Goal: Task Accomplishment & Management: Use online tool/utility

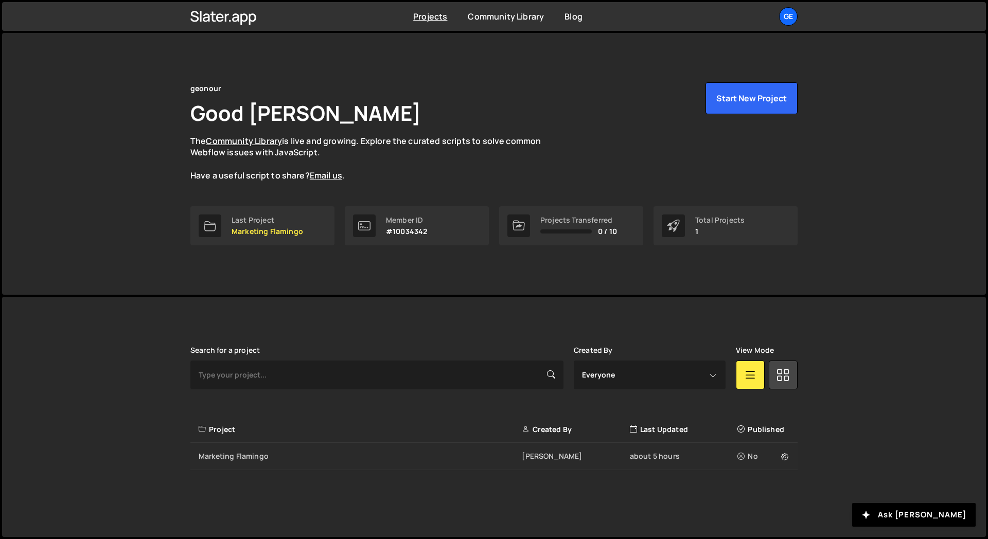
click at [286, 465] on div "Marketing Flamingo [PERSON_NAME] about 5 hours No" at bounding box center [493, 456] width 607 height 27
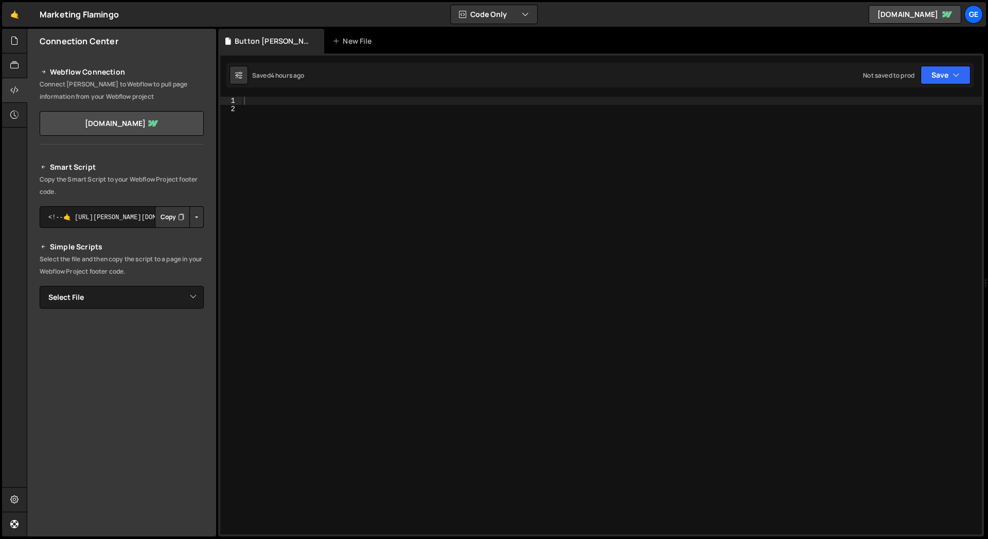
click at [149, 154] on div "Smart Script Copy the Smart Script to your Webflow Project footer code. <!--🤙 h…" at bounding box center [121, 335] width 189 height 372
click at [170, 220] on button "Copy" at bounding box center [172, 217] width 35 height 22
click at [21, 91] on div at bounding box center [14, 90] width 25 height 25
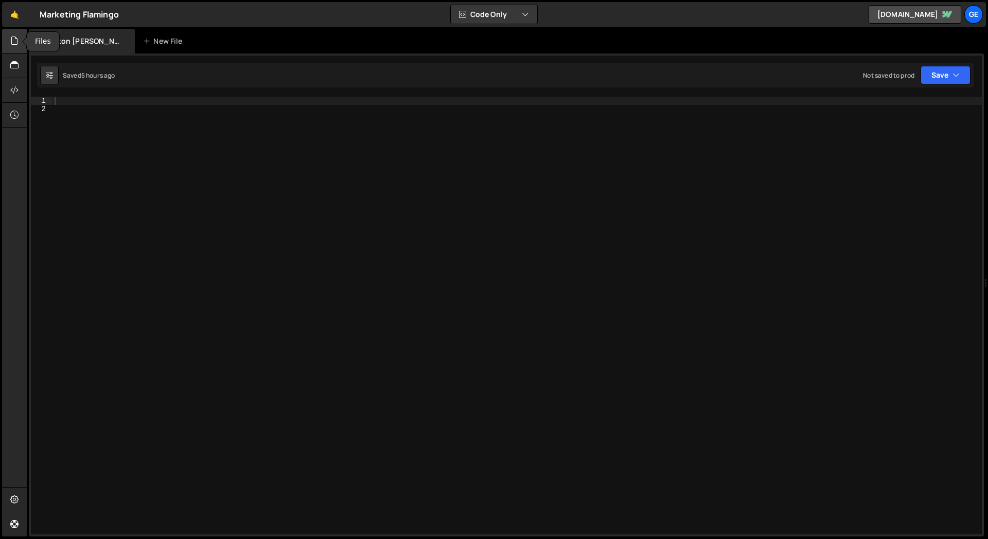
click at [19, 43] on div at bounding box center [14, 41] width 25 height 25
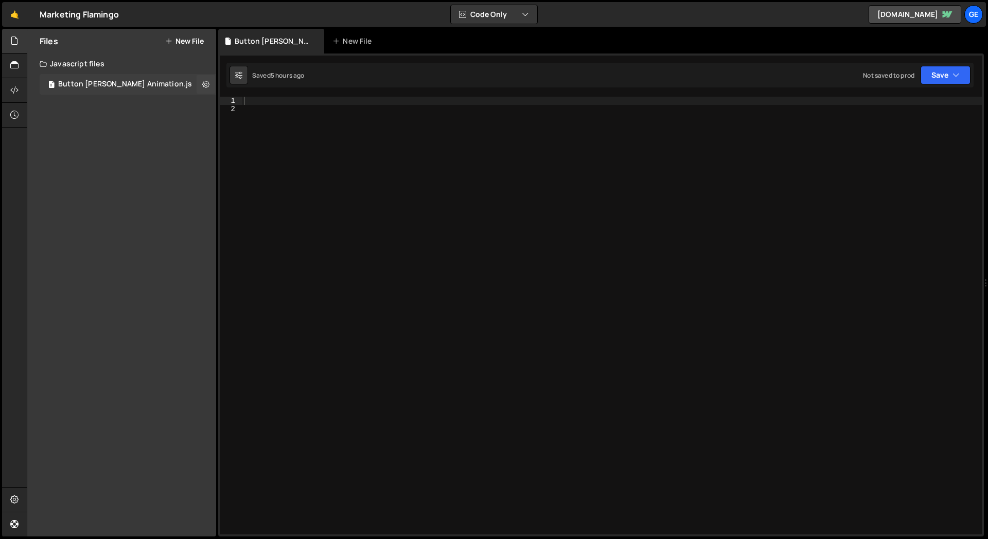
click at [111, 83] on div "Button Stager Animation.js" at bounding box center [125, 84] width 134 height 9
click at [963, 82] on button "Save" at bounding box center [945, 75] width 50 height 19
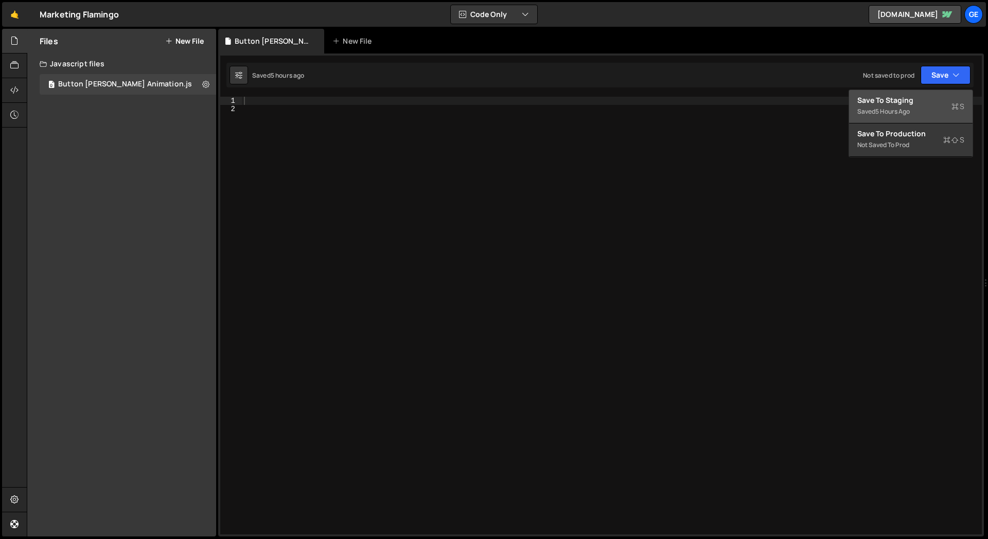
click at [888, 113] on div "5 hours ago" at bounding box center [892, 111] width 34 height 9
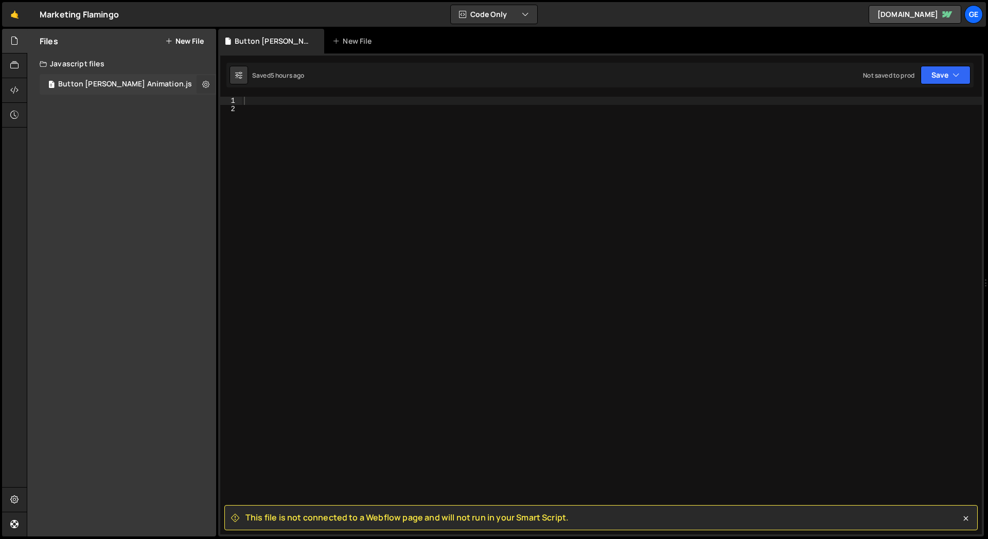
click at [203, 83] on icon at bounding box center [205, 84] width 7 height 10
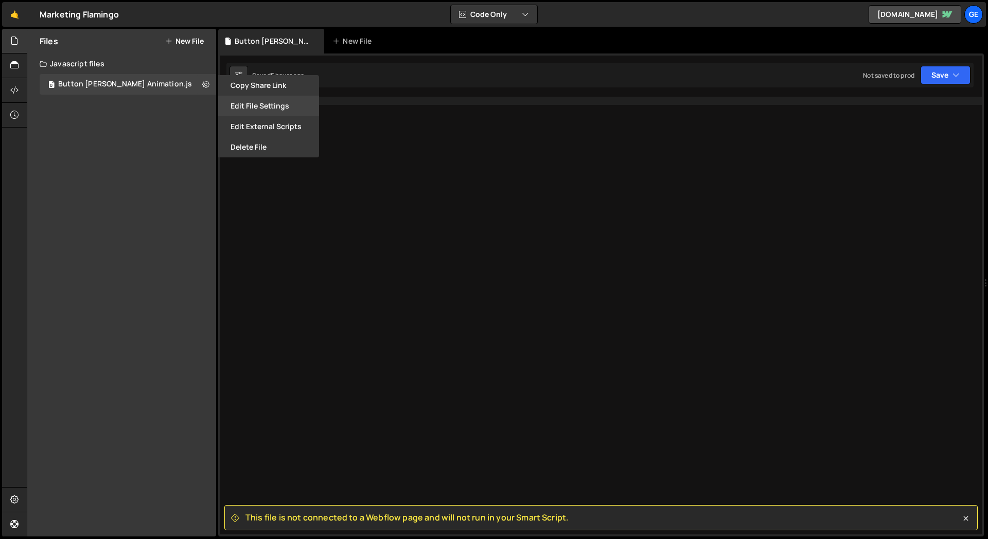
click at [268, 109] on button "Edit File Settings" at bounding box center [268, 106] width 101 height 21
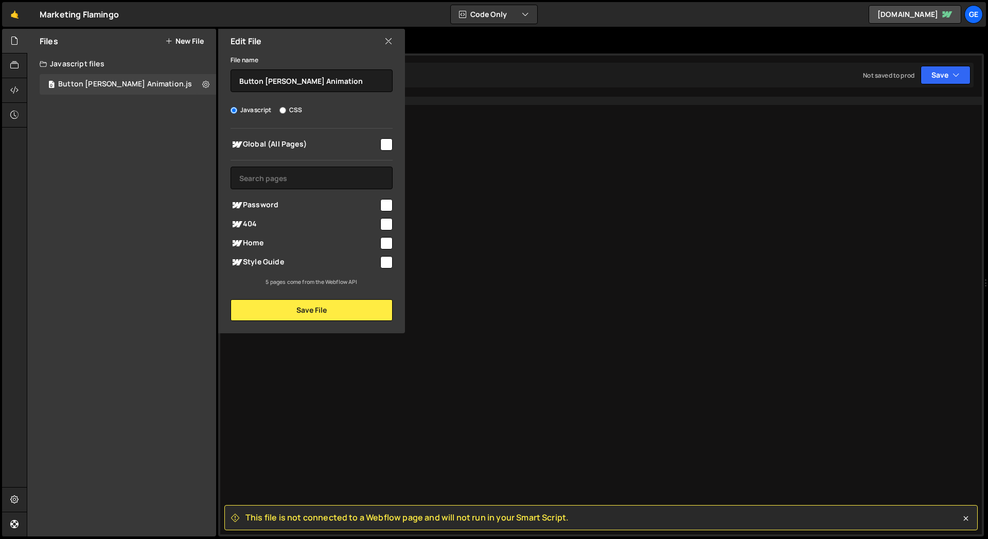
click at [386, 138] on input "checkbox" at bounding box center [386, 144] width 12 height 12
checkbox input "true"
click at [341, 316] on button "Save File" at bounding box center [311, 310] width 162 height 22
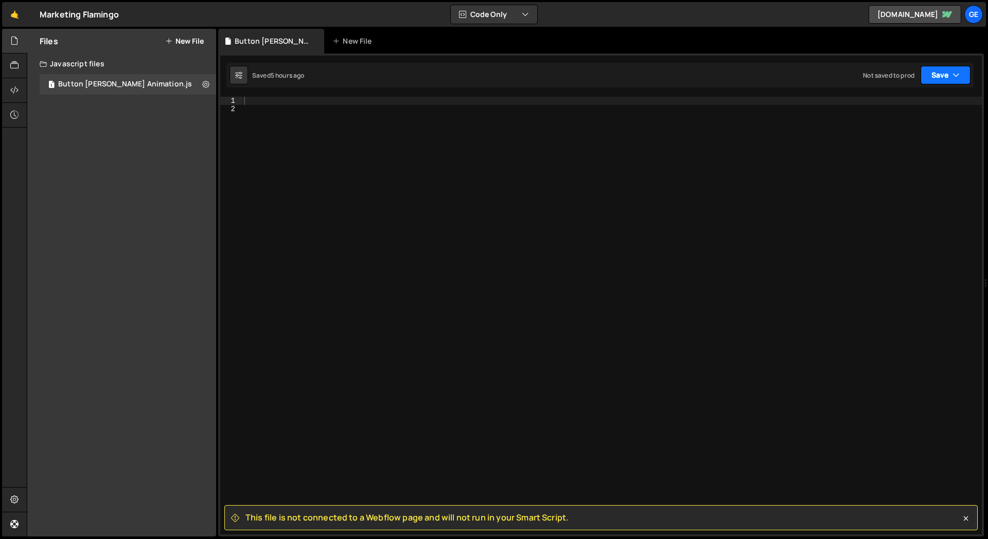
click at [954, 72] on icon "button" at bounding box center [955, 75] width 7 height 10
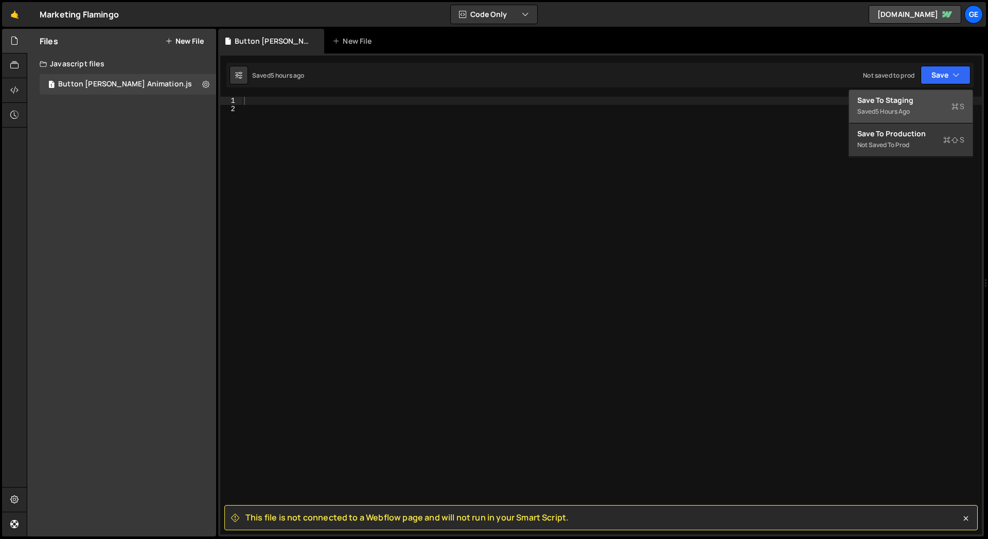
click at [883, 105] on div "Saved 5 hours ago" at bounding box center [910, 111] width 107 height 12
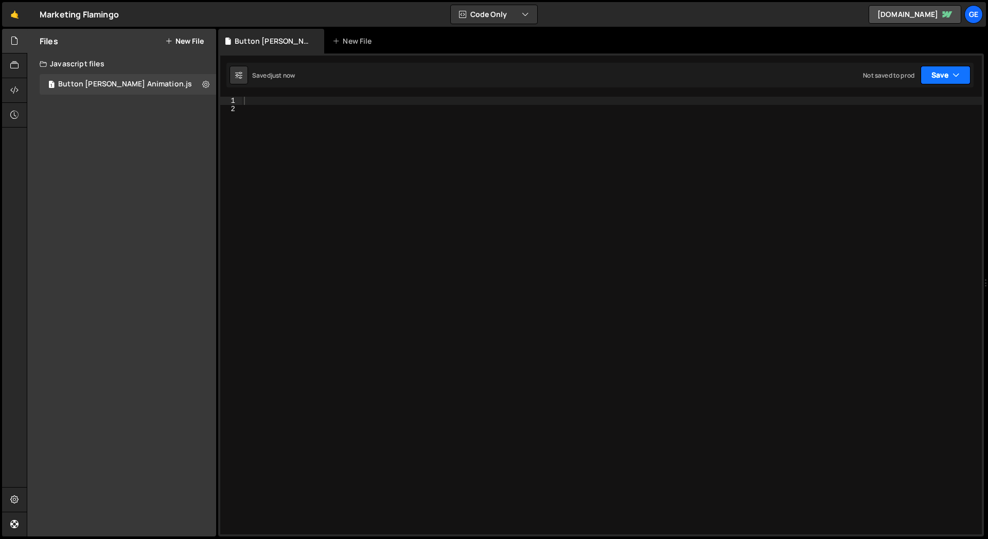
click at [951, 77] on button "Save" at bounding box center [945, 75] width 50 height 19
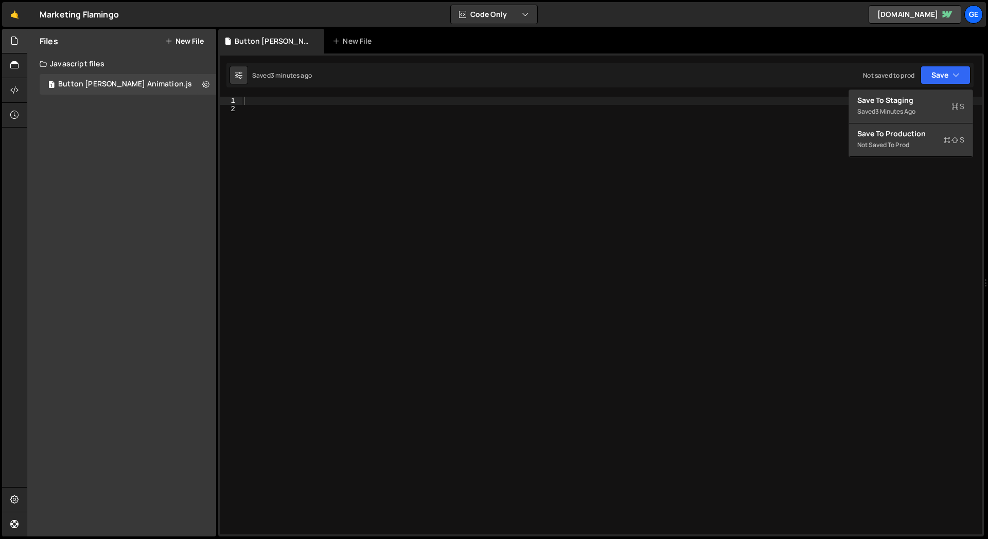
click at [154, 192] on div "Files New File Javascript files 1 Button Stager Animation.js 0 CSS files Copy s…" at bounding box center [121, 283] width 189 height 508
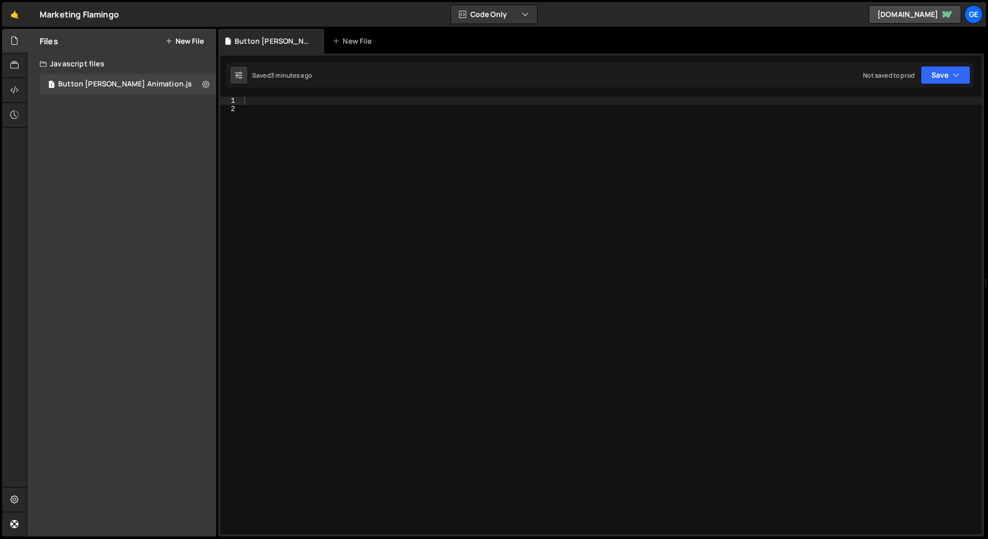
click at [106, 149] on div "Files New File Javascript files 1 Button Stager Animation.js 0 CSS files Copy s…" at bounding box center [121, 283] width 189 height 508
click at [121, 113] on div "Files New File Javascript files 1 Button Stager Animation.js 0 CSS files Copy s…" at bounding box center [121, 283] width 189 height 508
click at [152, 243] on div "Files New File Javascript files 1 Button Stager Animation.js 0 CSS files Copy s…" at bounding box center [121, 283] width 189 height 508
click at [260, 102] on div at bounding box center [612, 324] width 740 height 454
click at [147, 216] on div "Files New File Javascript files 1 Button Stager Animation.js 0 CSS files Copy s…" at bounding box center [121, 283] width 189 height 508
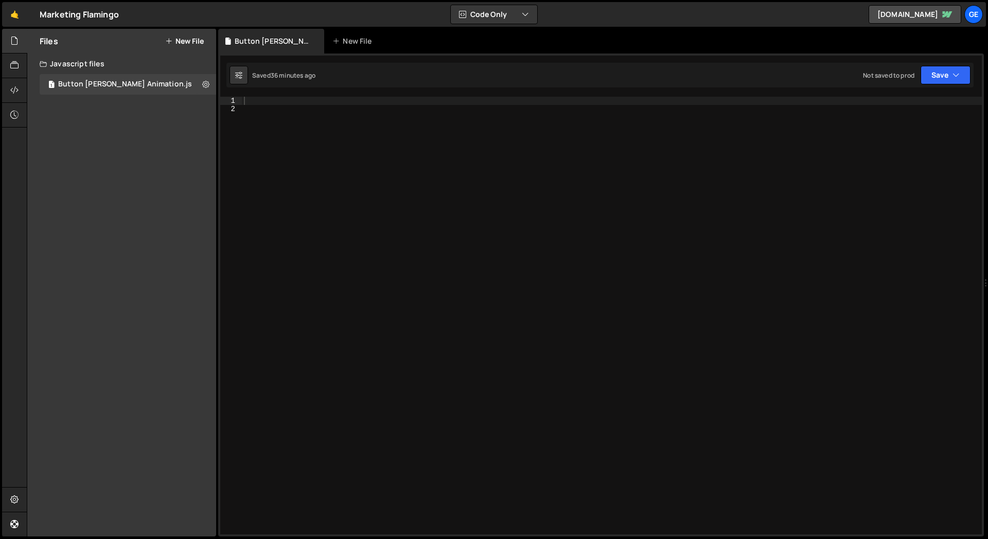
click at [81, 166] on div "Files New File Javascript files 1 Button Stager Animation.js 0 CSS files Copy s…" at bounding box center [121, 283] width 189 height 508
click at [255, 102] on div at bounding box center [612, 324] width 740 height 454
paste textarea "});"
type textarea "});"
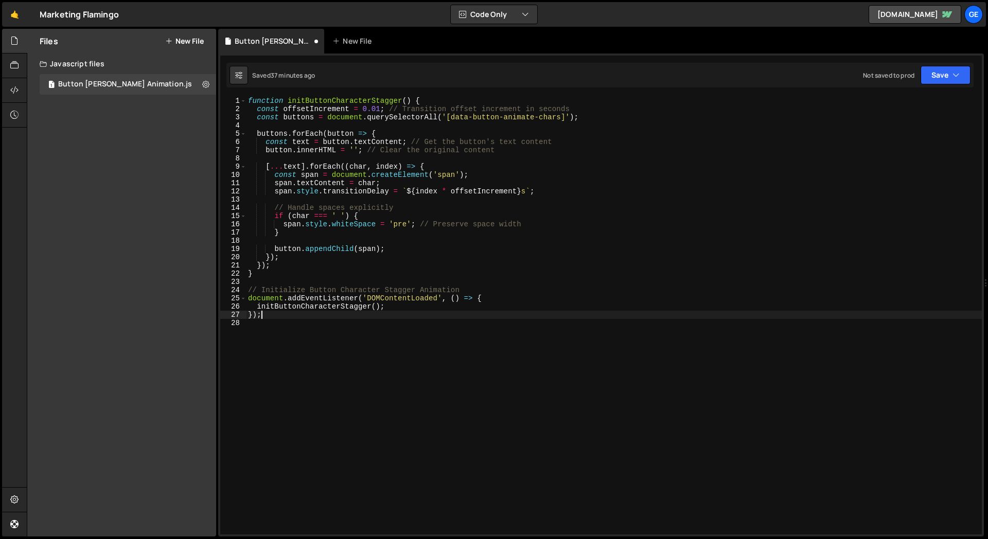
click at [261, 326] on div "function initButtonCharacterStagger ( ) { const offsetIncrement = 0.01 ; // Tra…" at bounding box center [614, 324] width 736 height 454
click at [946, 77] on button "Save" at bounding box center [945, 75] width 50 height 19
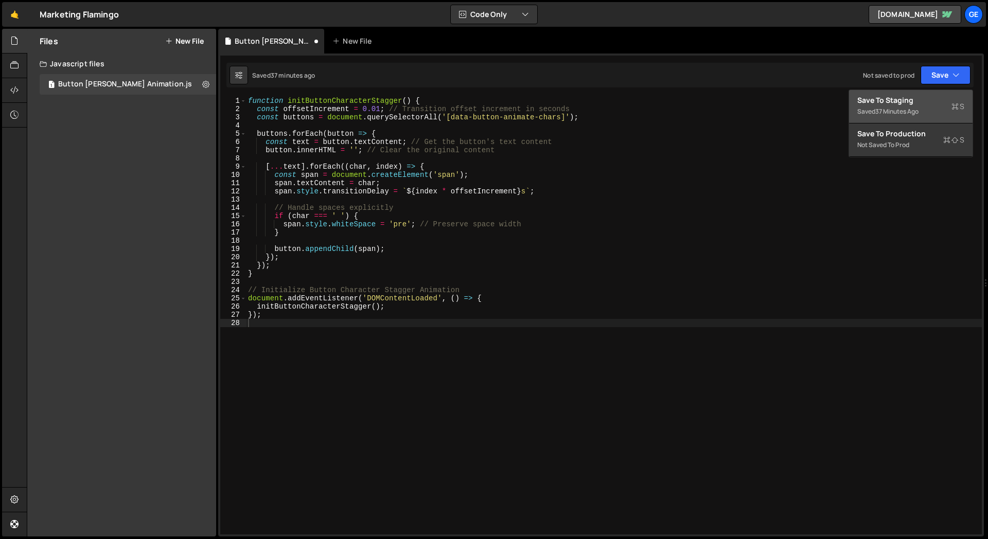
click at [918, 111] on div "37 minutes ago" at bounding box center [896, 111] width 43 height 9
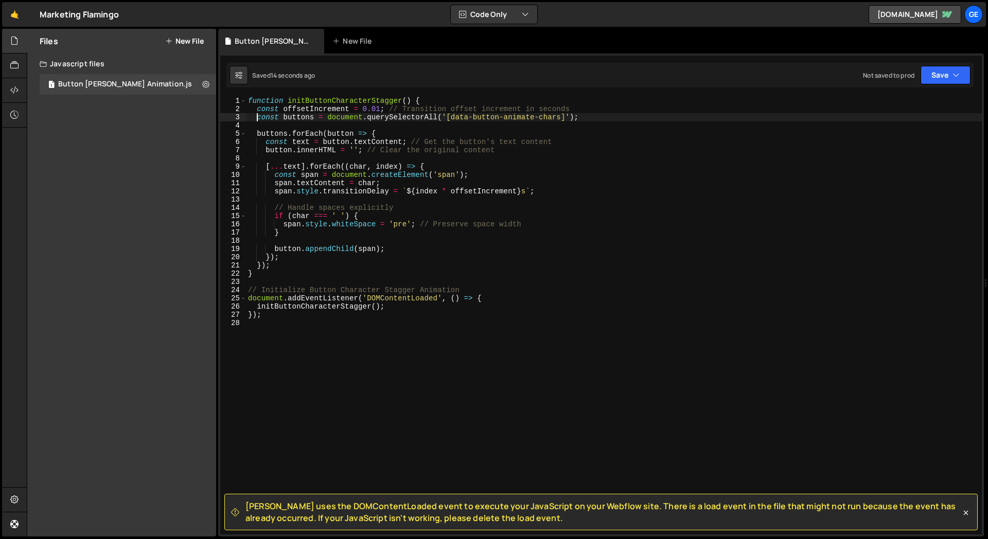
click at [257, 113] on div "function initButtonCharacterStagger ( ) { const offsetIncrement = 0.01 ; // Tra…" at bounding box center [614, 324] width 736 height 454
click at [353, 104] on div "function initButtonCharacterStagger ( ) { const offsetIncrement = 0.01 ; // Tra…" at bounding box center [614, 324] width 736 height 454
type textarea "function initButtonCharacterStagger() {"
click at [350, 125] on div "function initButtonCharacterStagger ( ) { const offsetIncrement = 0.01 ; // Tra…" at bounding box center [614, 324] width 736 height 454
click at [343, 154] on div "function initButtonCharacterStagger ( ) { const offsetIncrement = 0.01 ; // Tra…" at bounding box center [614, 324] width 736 height 454
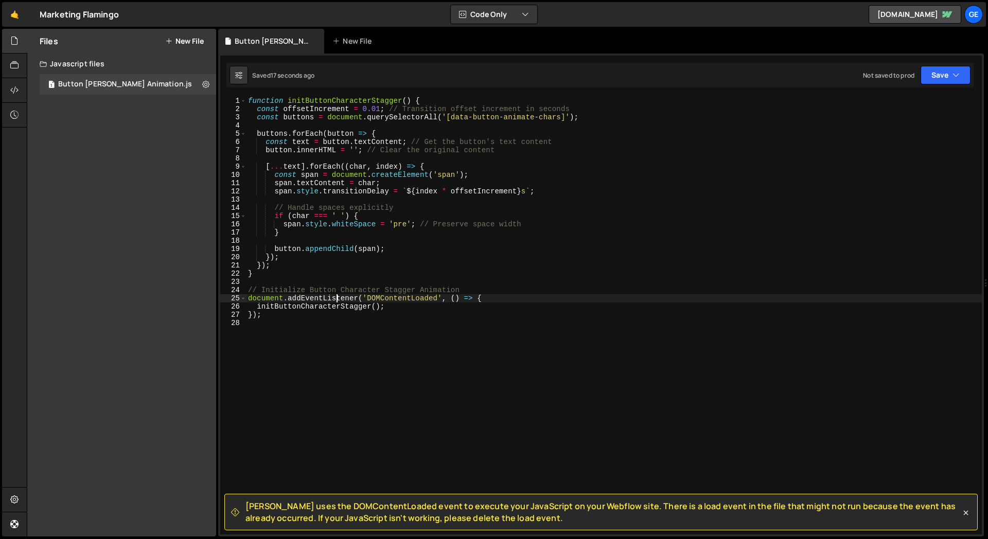
click at [336, 297] on div "function initButtonCharacterStagger ( ) { const offsetIncrement = 0.01 ; // Tra…" at bounding box center [614, 324] width 736 height 454
type textarea "document.addEventListener('DOMContentLoaded', () => {"
click at [335, 321] on div "function initButtonCharacterStagger ( ) { const offsetIncrement = 0.01 ; // Tra…" at bounding box center [614, 324] width 736 height 454
click at [272, 326] on div "function initButtonCharacterStagger ( ) { const offsetIncrement = 0.01 ; // Tra…" at bounding box center [614, 324] width 736 height 454
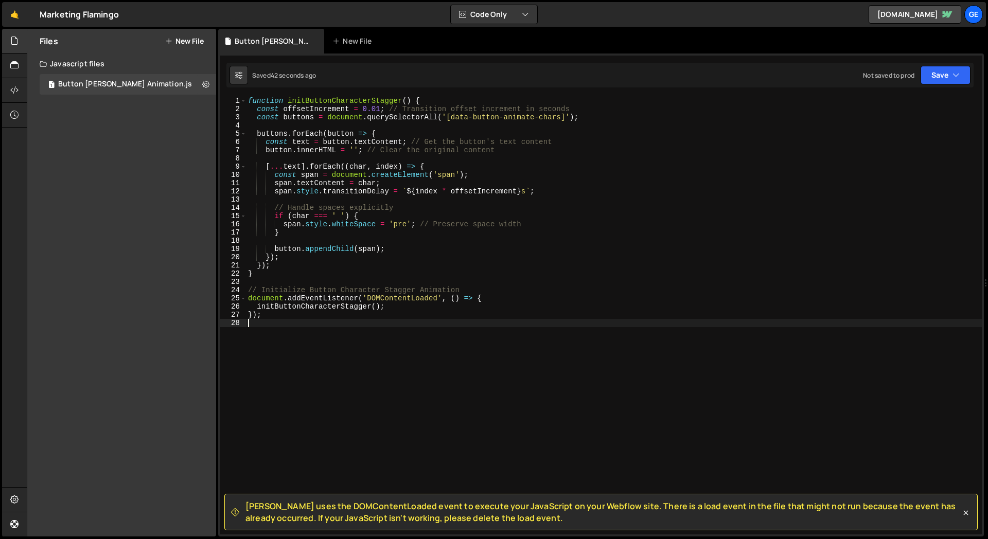
type textarea "});"
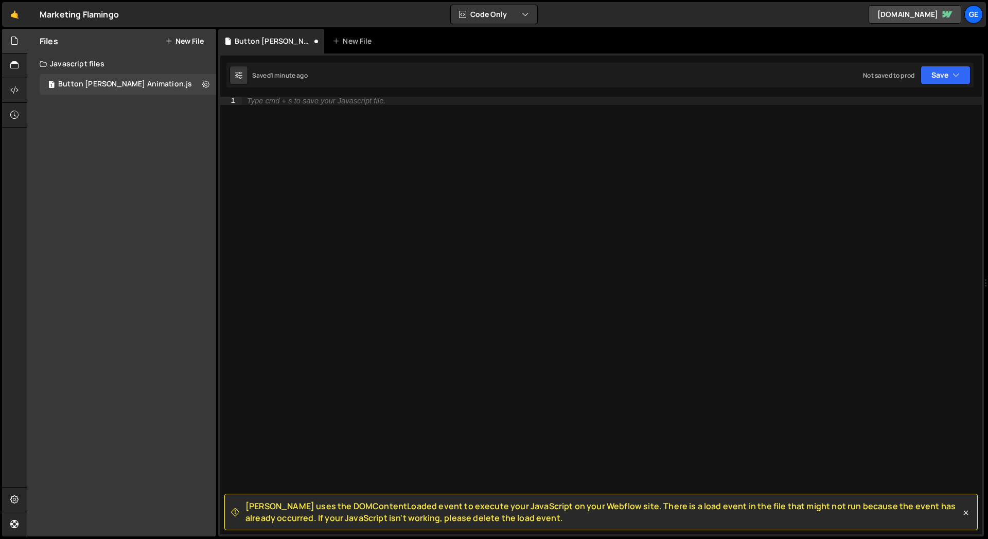
click at [296, 101] on div "Type cmd + s to save your Javascript file." at bounding box center [316, 100] width 138 height 7
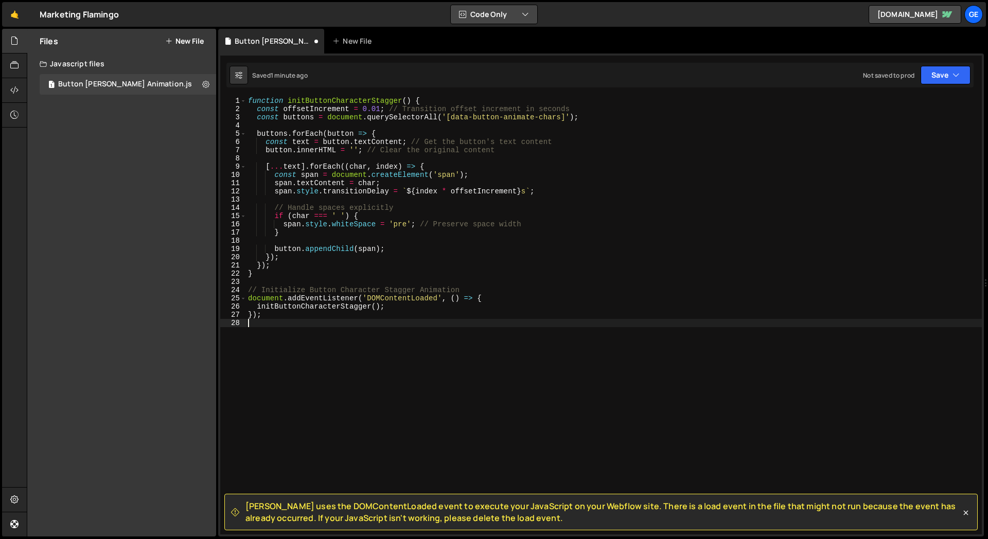
click at [502, 17] on button "Code Only" at bounding box center [494, 14] width 86 height 19
click at [504, 52] on button "Code + Tools" at bounding box center [494, 55] width 86 height 19
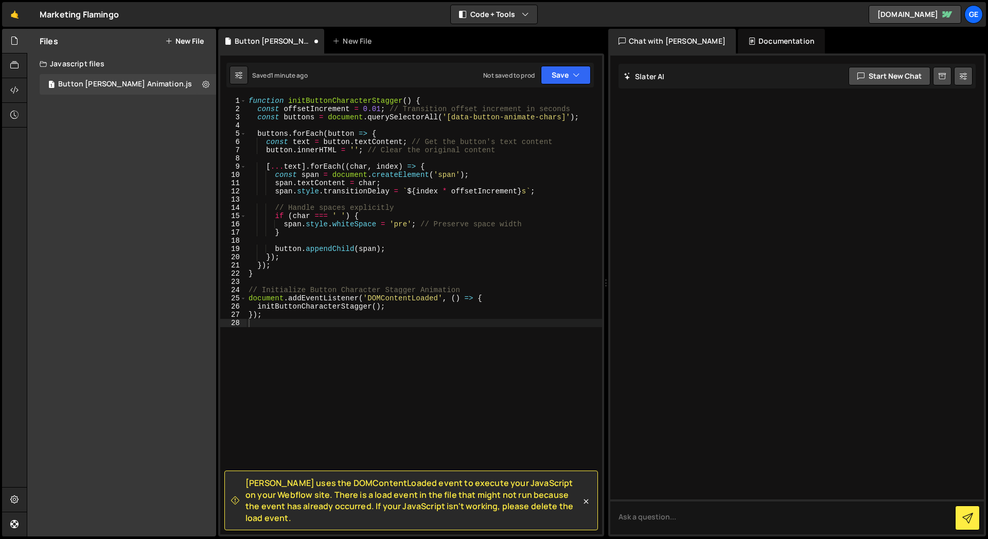
click at [645, 187] on div at bounding box center [796, 295] width 373 height 479
click at [669, 520] on textarea at bounding box center [796, 516] width 373 height 35
paste textarea "function initButtonCharacterStagger() { const offsetIncrement = 0.01; // Transi…"
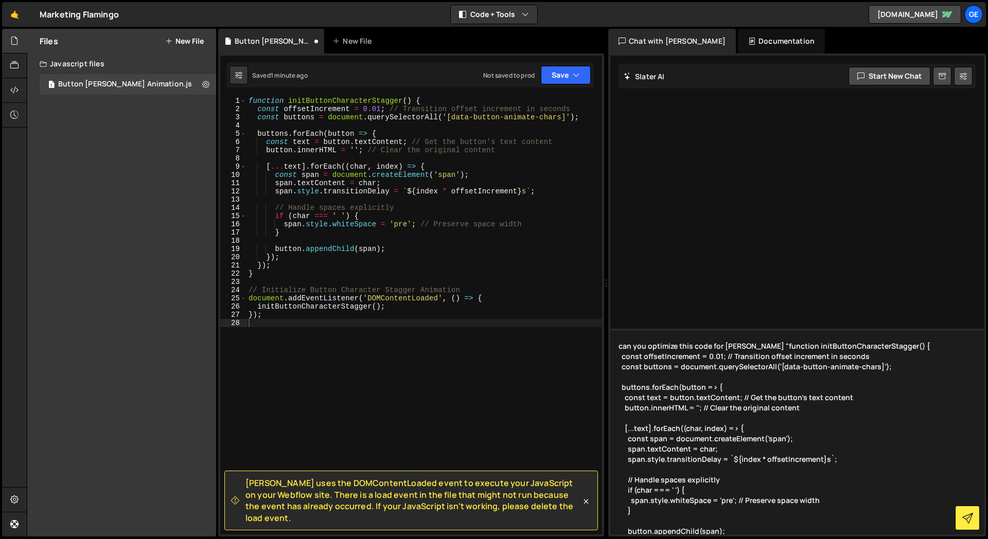
scroll to position [94, 0]
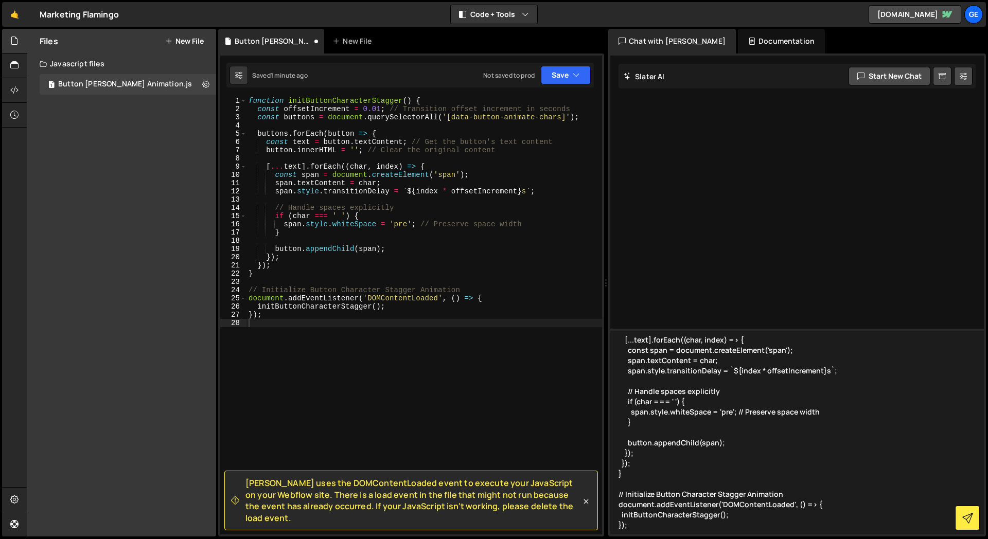
type textarea "can you optimize this code for slater "function initButtonCharacterStagger() { …"
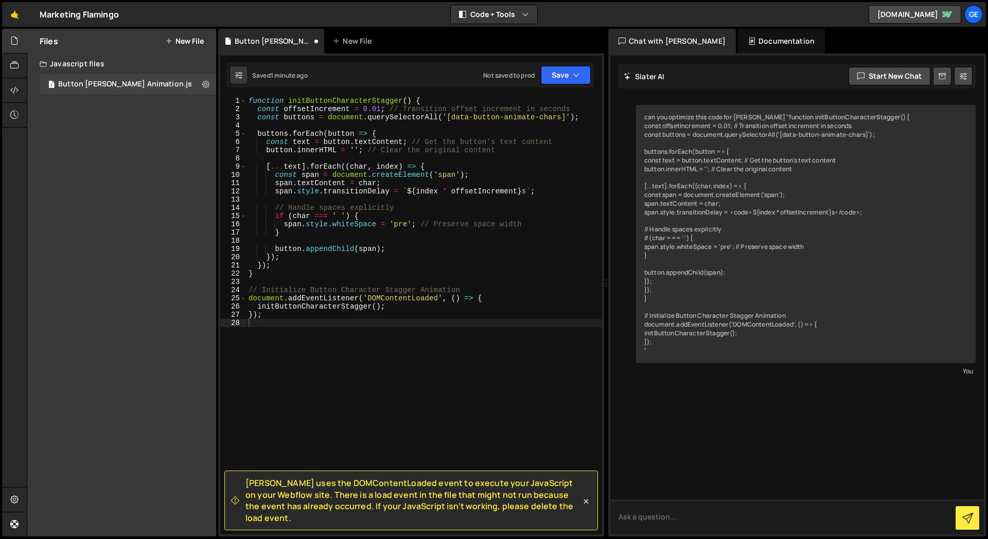
scroll to position [0, 0]
click at [678, 425] on div "can you optimize this code for slater "function initButtonCharacterStagger() { …" at bounding box center [796, 295] width 373 height 479
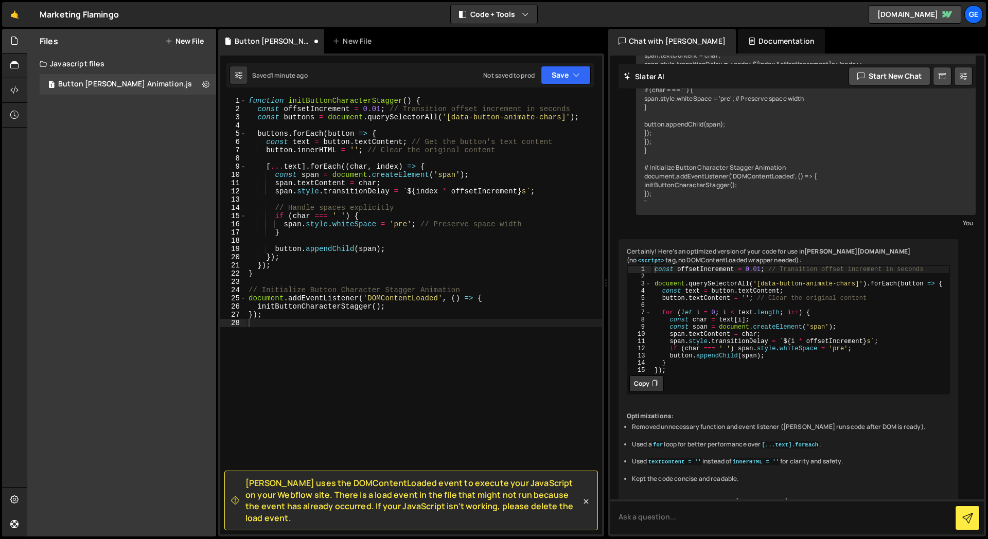
scroll to position [148, 0]
click at [648, 392] on button "Copy" at bounding box center [646, 383] width 34 height 16
click at [485, 360] on div "function initButtonCharacterStagger ( ) { const offsetIncrement = 0.01 ; // Tra…" at bounding box center [423, 324] width 355 height 454
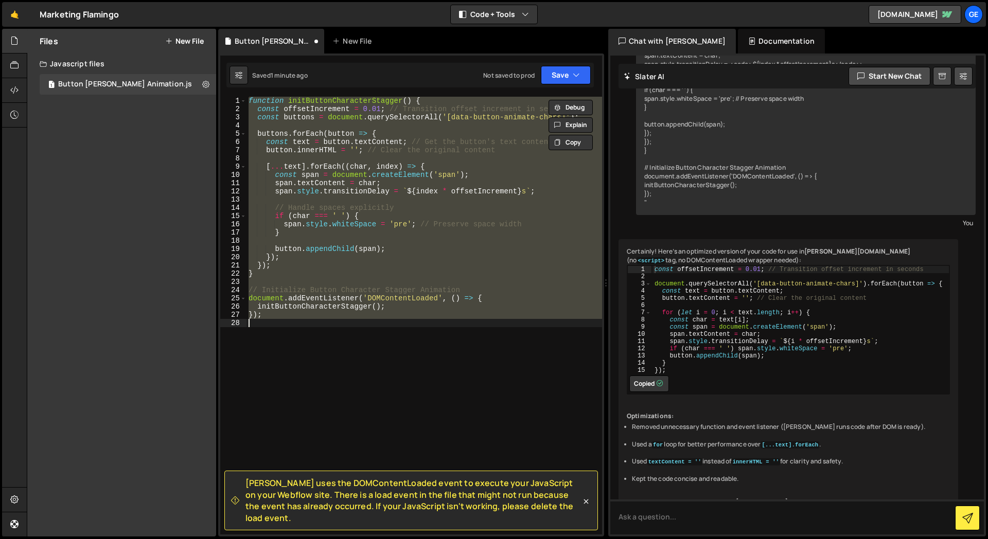
paste textarea
type textarea "});"
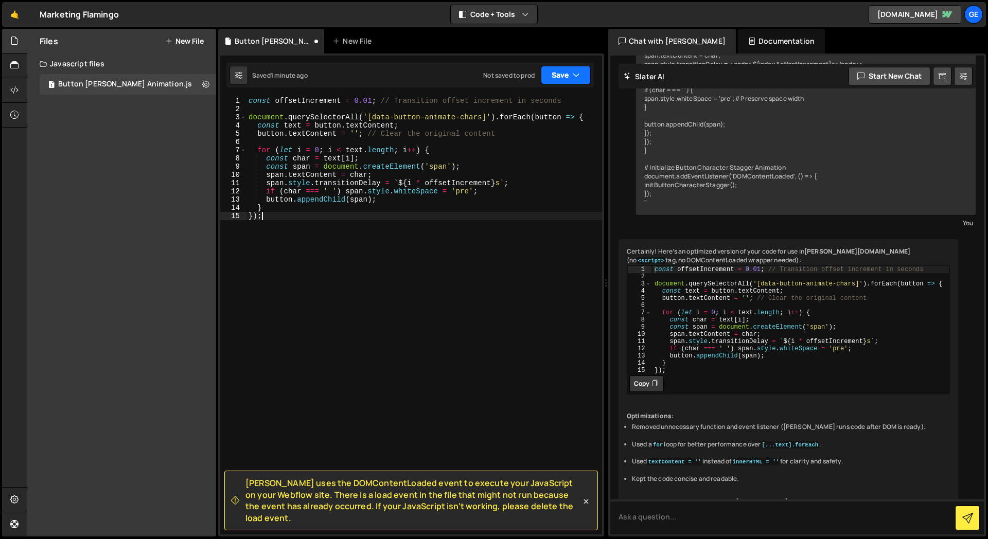
click at [578, 80] on icon "button" at bounding box center [576, 75] width 7 height 10
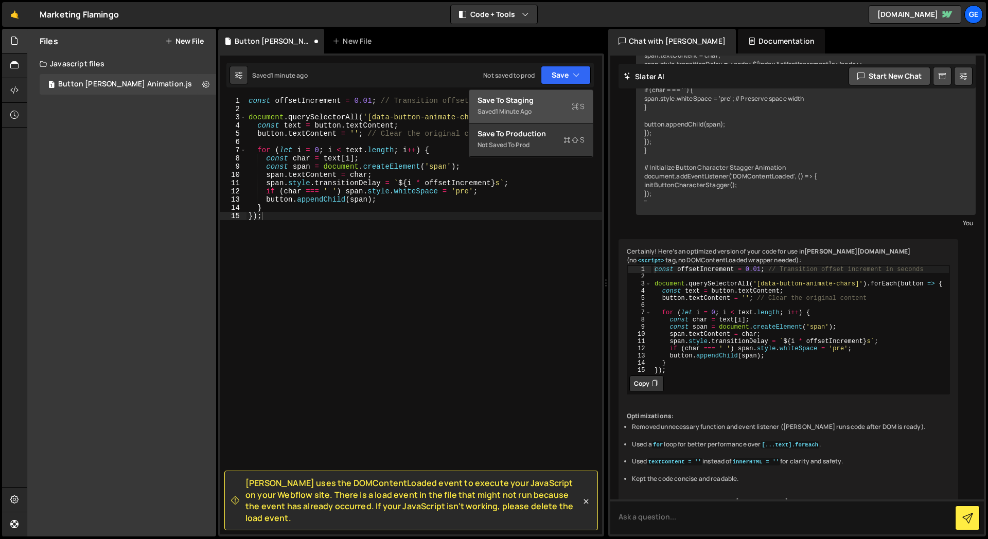
click at [548, 105] on div "Saved 1 minute ago" at bounding box center [530, 111] width 107 height 12
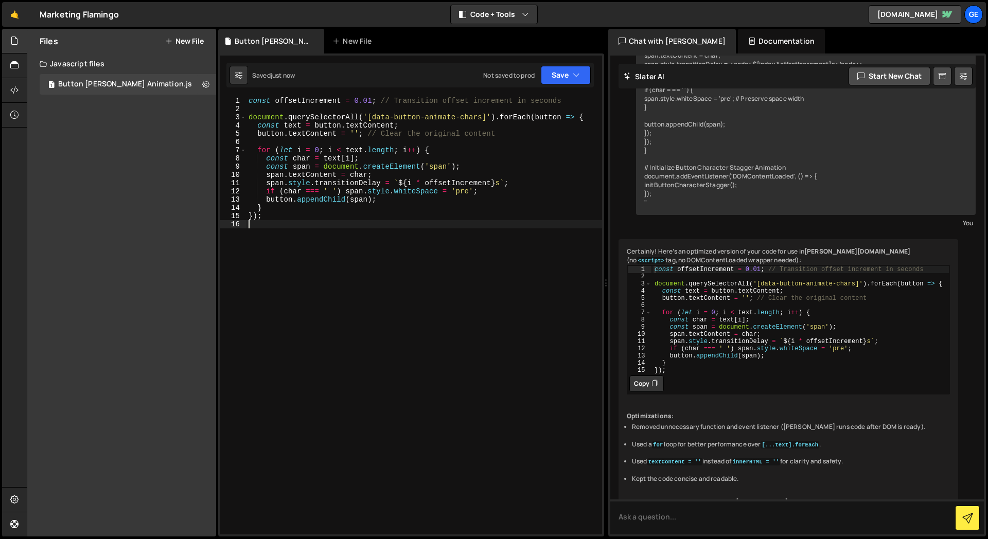
click at [353, 262] on div "const offsetIncrement = 0.01 ; // Transition offset increment in seconds docume…" at bounding box center [423, 324] width 355 height 454
click at [211, 83] on button at bounding box center [205, 84] width 19 height 19
type input "Button Stager Animation"
radio input "true"
checkbox input "true"
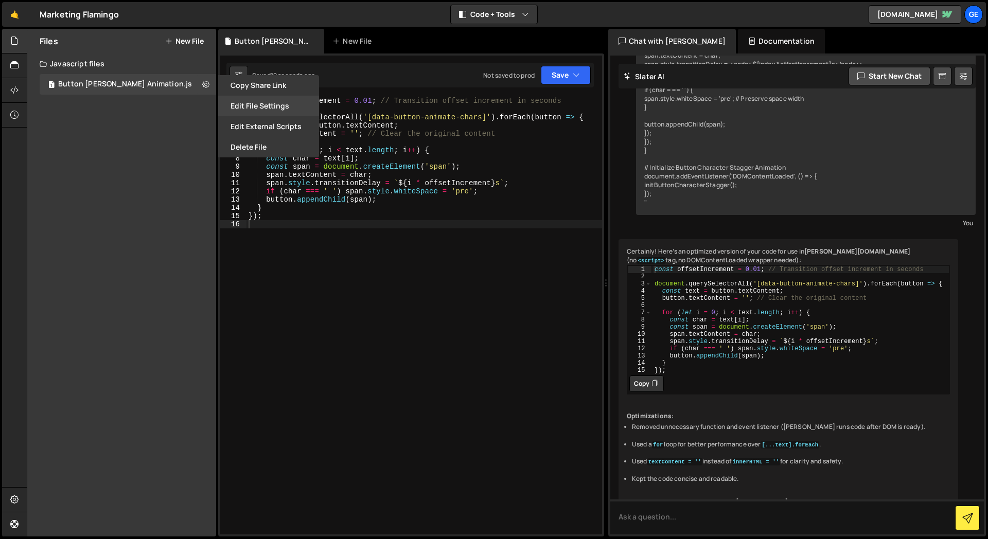
click at [247, 106] on button "Edit File Settings" at bounding box center [268, 106] width 101 height 21
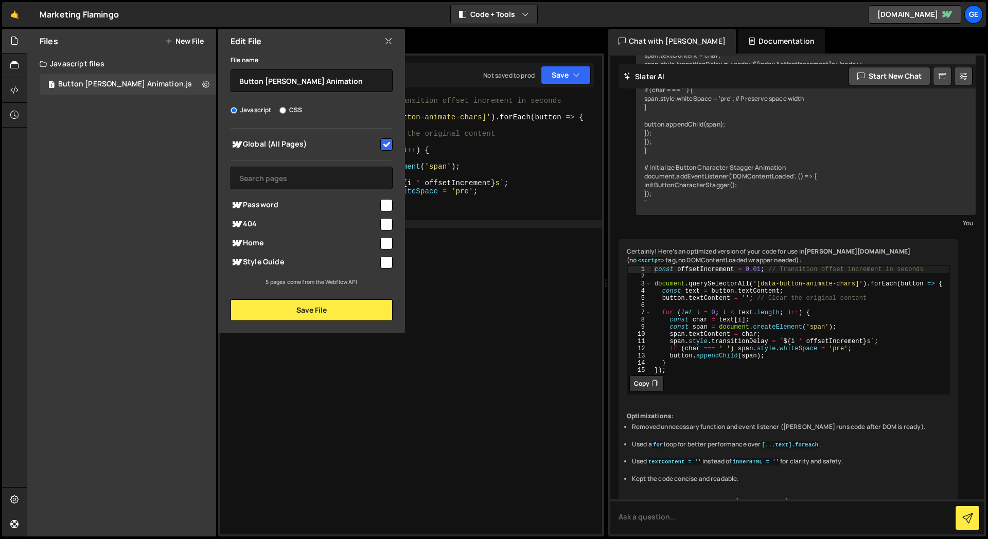
click at [386, 246] on input "checkbox" at bounding box center [386, 243] width 12 height 12
checkbox input "true"
click at [388, 140] on input "checkbox" at bounding box center [386, 144] width 12 height 12
checkbox input "false"
click at [343, 318] on button "Save File" at bounding box center [311, 310] width 162 height 22
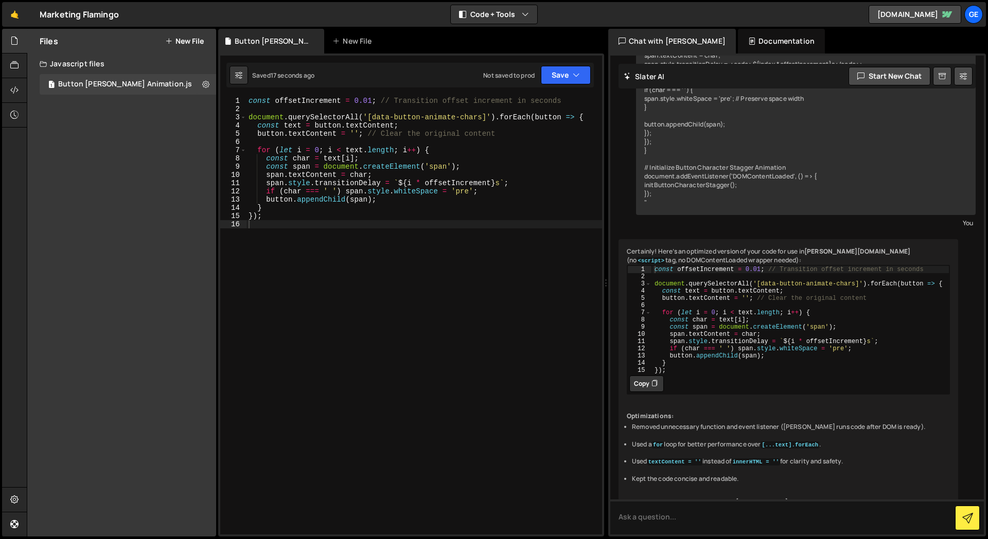
click at [170, 296] on div "Files New File Javascript files 1 Button Stager Animation.js 0 CSS files Copy s…" at bounding box center [121, 283] width 189 height 508
click at [533, 16] on button "Code + Tools" at bounding box center [494, 14] width 86 height 19
click at [497, 35] on button "Code Only" at bounding box center [494, 37] width 86 height 19
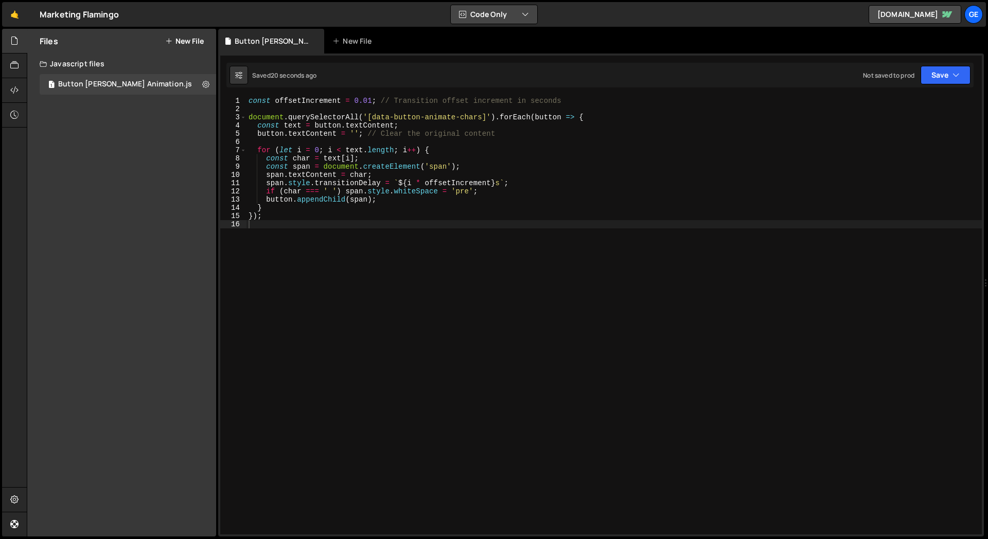
scroll to position [191, 0]
click at [407, 336] on div "const offsetIncrement = 0.01 ; // Transition offset increment in seconds docume…" at bounding box center [613, 324] width 735 height 454
click at [957, 74] on icon "button" at bounding box center [955, 75] width 7 height 10
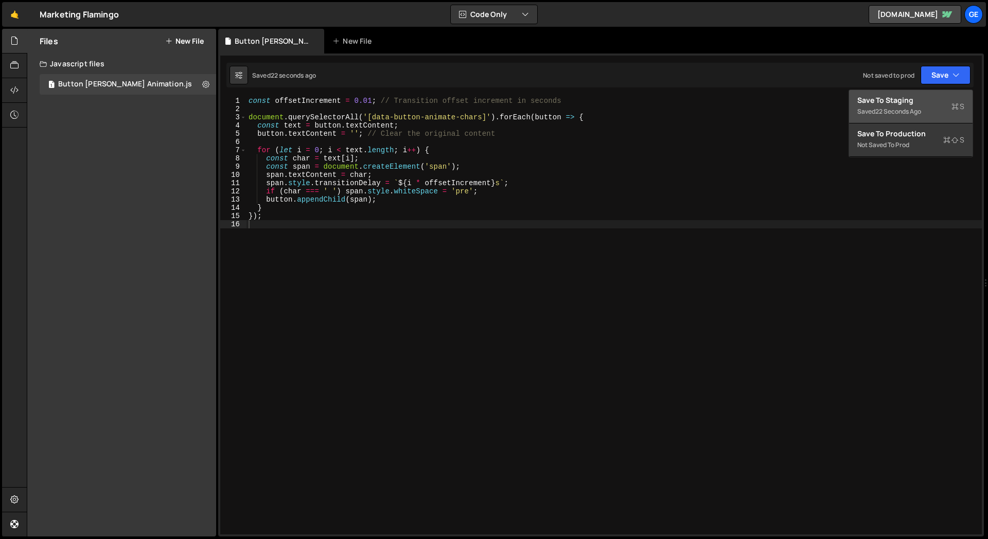
click at [923, 103] on div "Save to Staging S" at bounding box center [910, 100] width 107 height 10
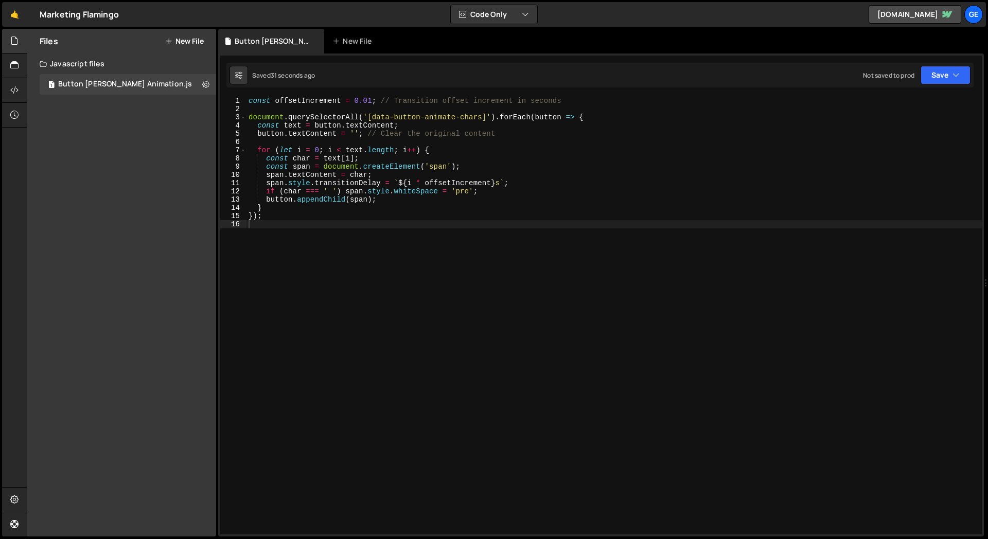
click at [172, 60] on div "Javascript files" at bounding box center [121, 63] width 189 height 21
click at [144, 65] on div "Javascript files" at bounding box center [121, 63] width 189 height 21
click at [190, 37] on button "New File" at bounding box center [184, 41] width 39 height 8
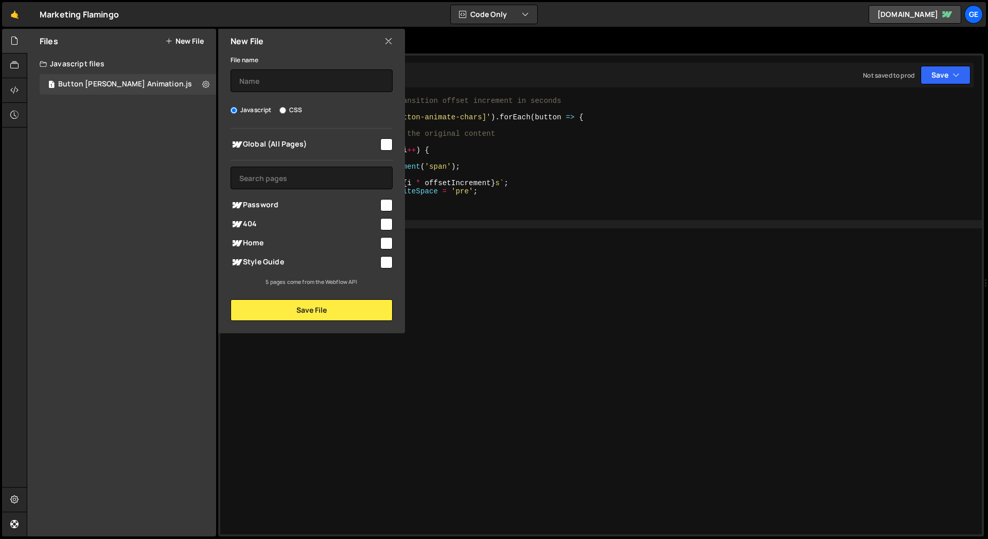
click at [292, 111] on label "CSS" at bounding box center [290, 110] width 23 height 10
click at [286, 111] on input "CSS" at bounding box center [282, 110] width 7 height 7
radio input "true"
click at [306, 77] on input "text" at bounding box center [311, 80] width 162 height 23
paste input "/* Characters */ .btn-animate-chars [data-button-animate-chars] { overflow: hid…"
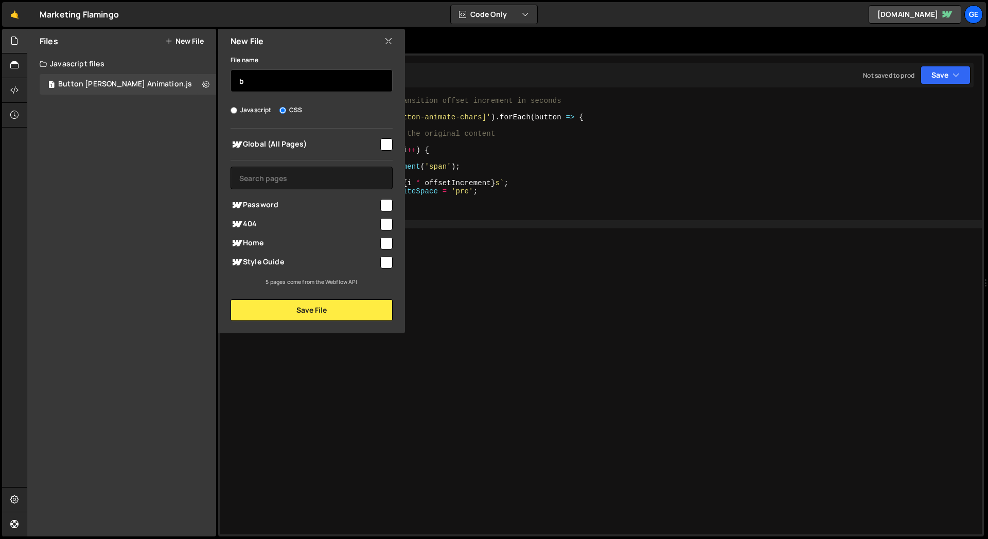
scroll to position [0, 0]
type input "button"
click at [388, 146] on input "checkbox" at bounding box center [386, 144] width 12 height 12
checkbox input "true"
click at [388, 206] on input "checkbox" at bounding box center [386, 205] width 12 height 12
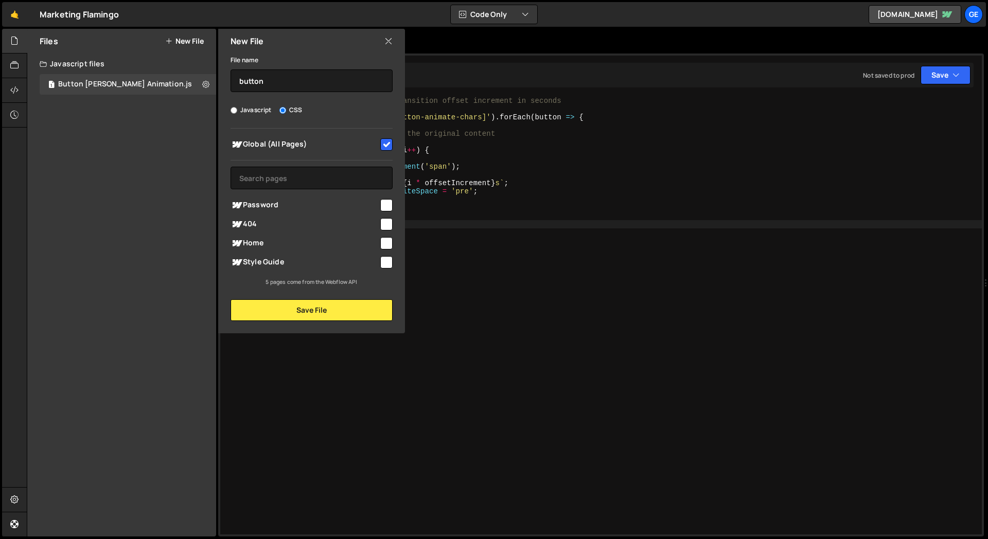
checkbox input "true"
click at [384, 249] on input "checkbox" at bounding box center [386, 243] width 12 height 12
checkbox input "true"
click at [385, 208] on input "checkbox" at bounding box center [386, 205] width 12 height 12
checkbox input "false"
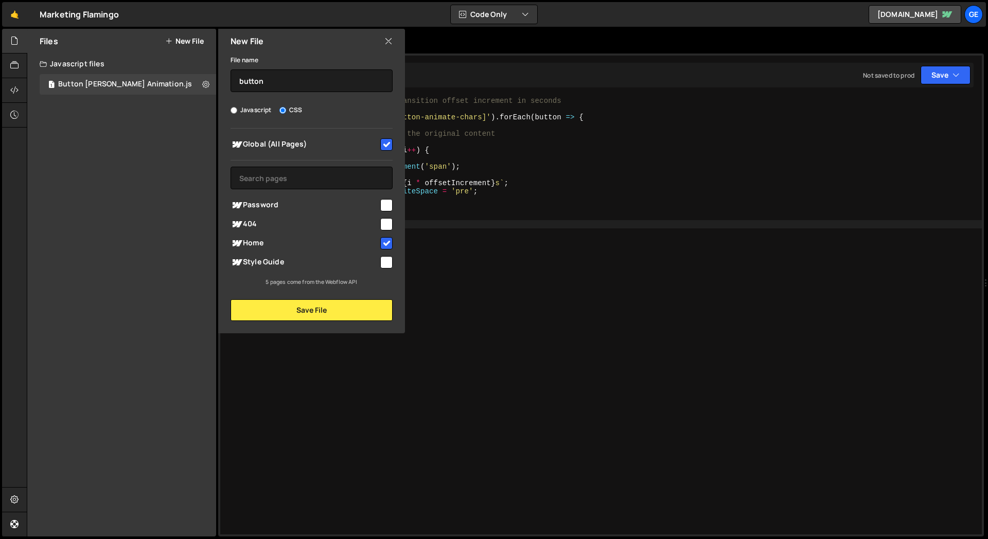
click at [386, 148] on input "checkbox" at bounding box center [386, 144] width 12 height 12
checkbox input "false"
click at [352, 314] on button "Save File" at bounding box center [311, 310] width 162 height 22
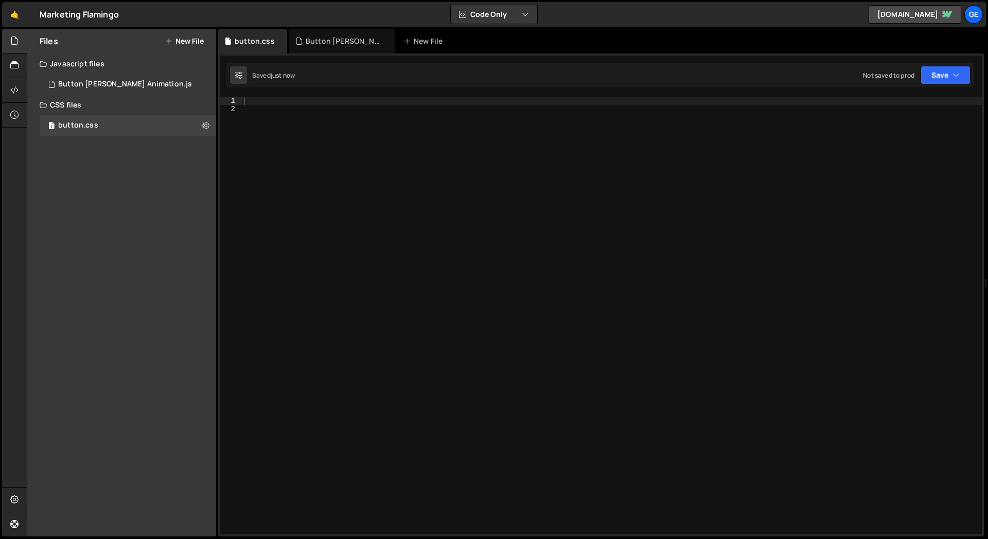
click at [310, 90] on div "1 2 3 4 5 6 7 8 9 10 11 12 13 14 15 16 const offsetIncrement = 0.01 ; // Transi…" at bounding box center [600, 294] width 765 height 483
click at [293, 99] on div at bounding box center [612, 324] width 740 height 454
paste textarea "}"
type textarea "}"
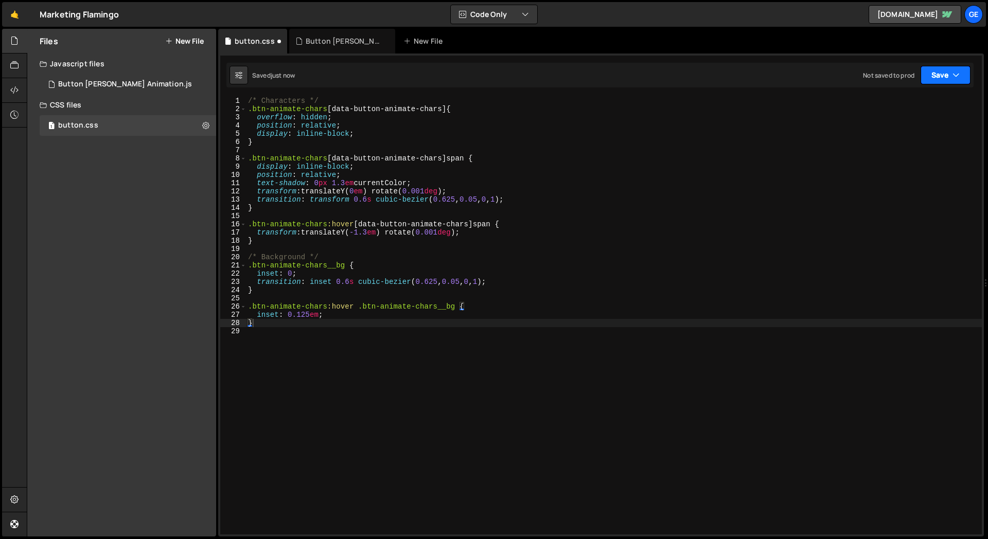
click at [953, 78] on icon "button" at bounding box center [955, 75] width 7 height 10
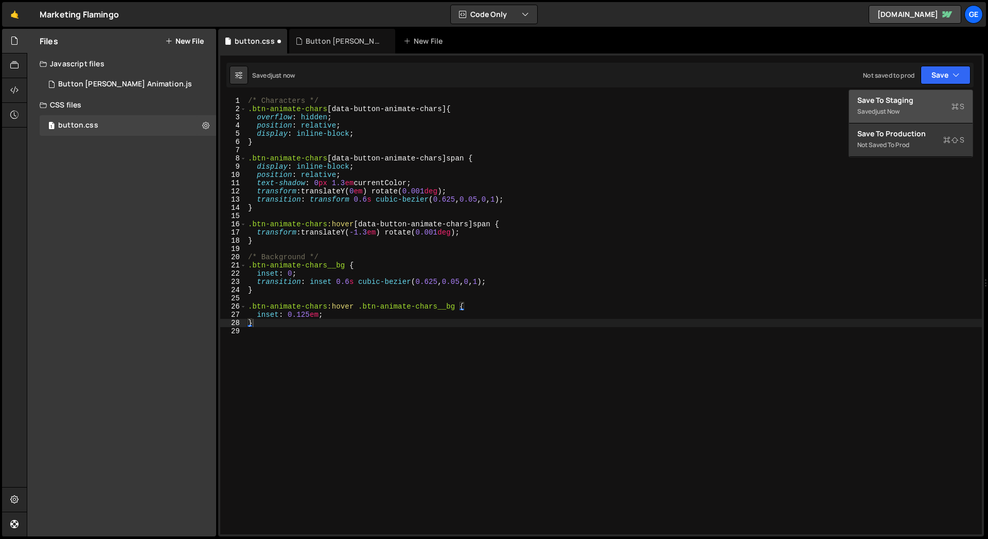
click at [925, 99] on div "Save to Staging S" at bounding box center [910, 100] width 107 height 10
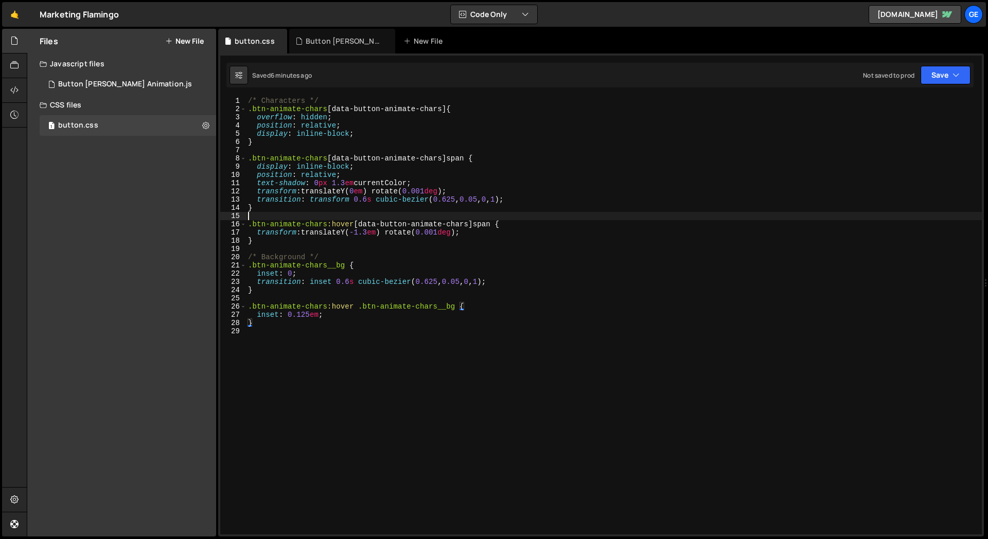
click at [355, 214] on div "/* Characters */ .btn-animate-chars [ data-button-animate-chars ] { overflow : …" at bounding box center [614, 324] width 736 height 454
type textarea "}"
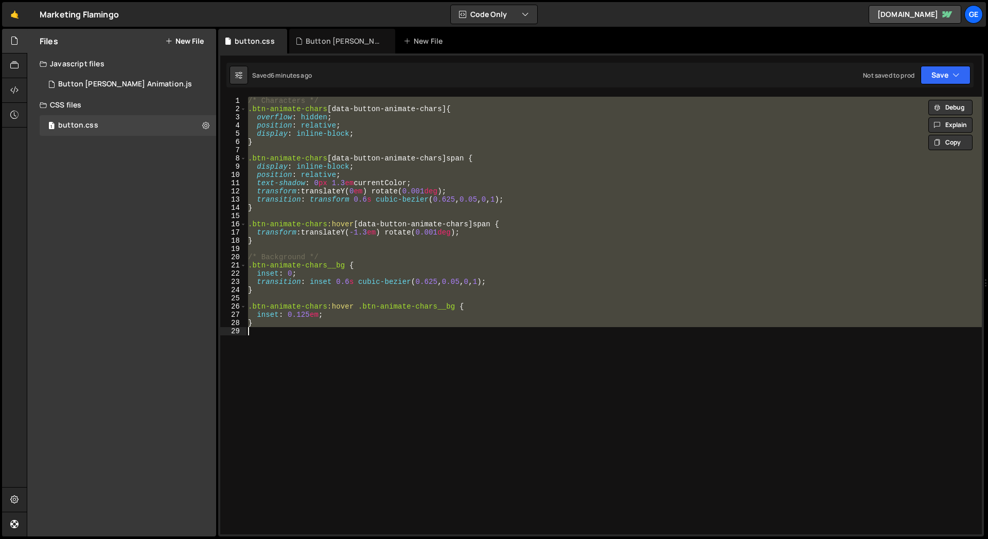
paste textarea
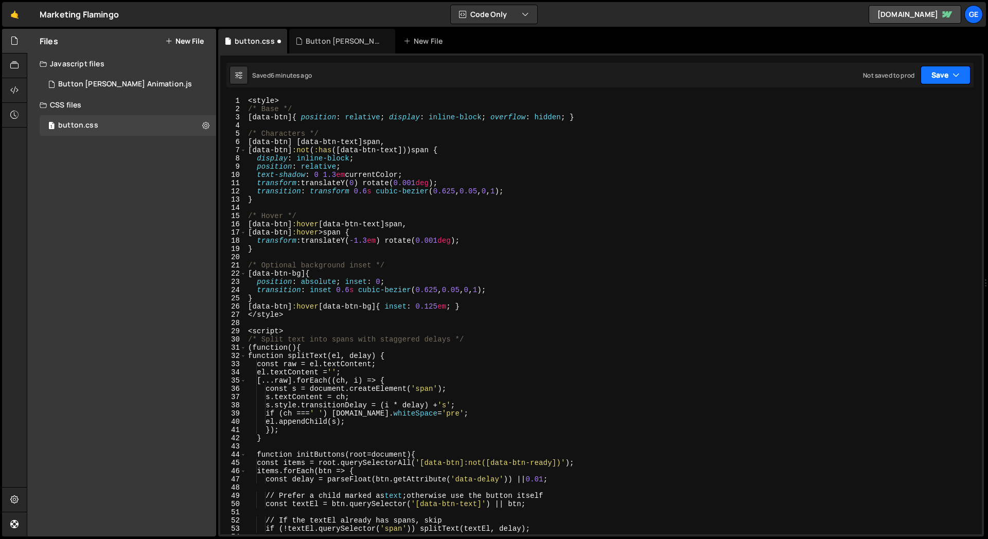
click at [963, 82] on button "Save" at bounding box center [945, 75] width 50 height 19
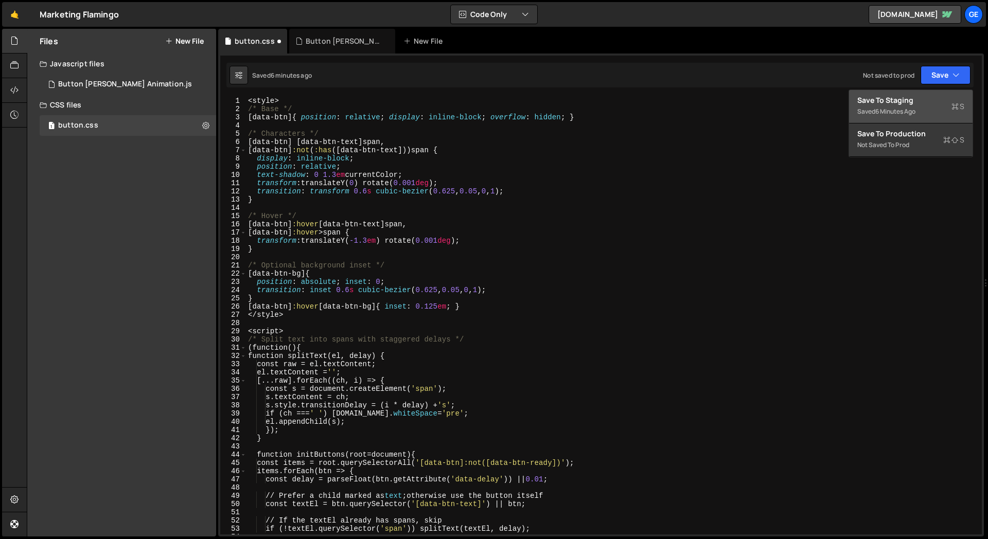
click at [895, 95] on div "Save to Staging S" at bounding box center [910, 100] width 107 height 10
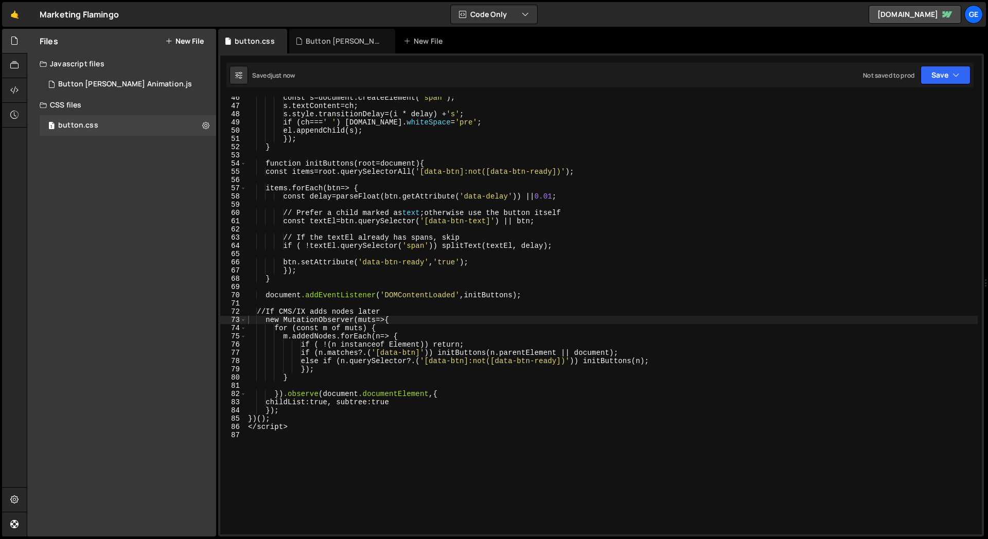
click at [343, 441] on div "const s=document.createElement( ' span ' ) ; s.textContent=ch ; s.style.transit…" at bounding box center [611, 321] width 731 height 454
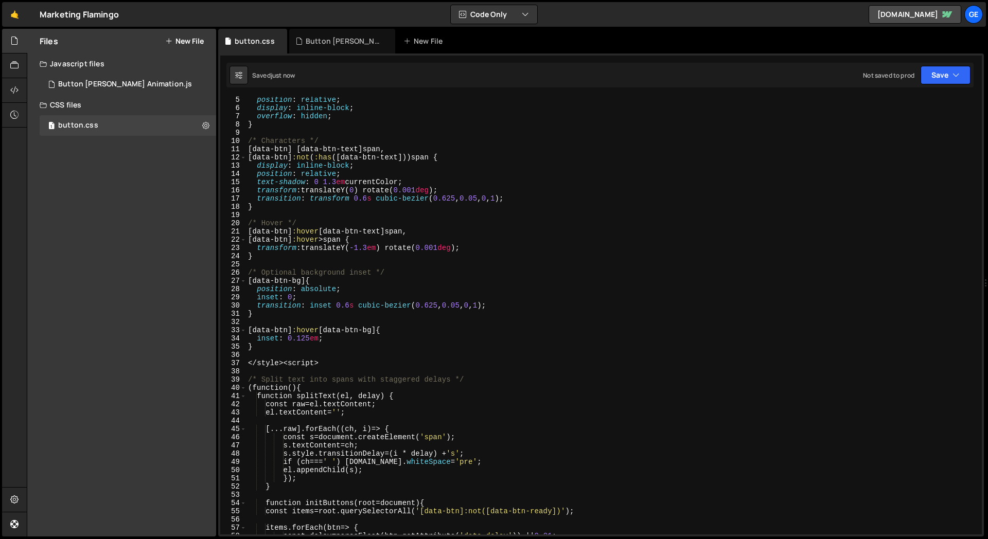
scroll to position [0, 0]
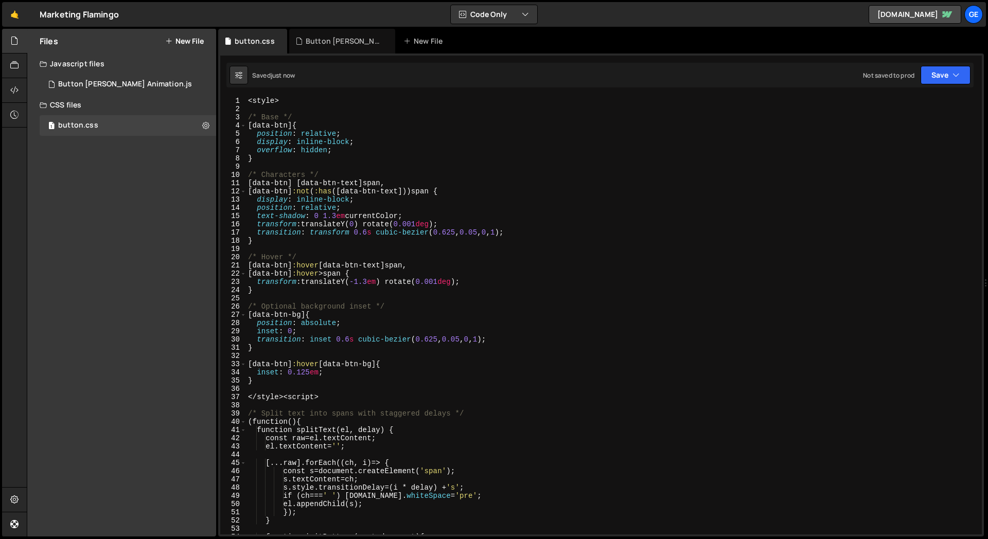
click at [283, 397] on div "< style > /* Base */ [ data-btn ] { position : relative ; display : inline-bloc…" at bounding box center [611, 324] width 731 height 454
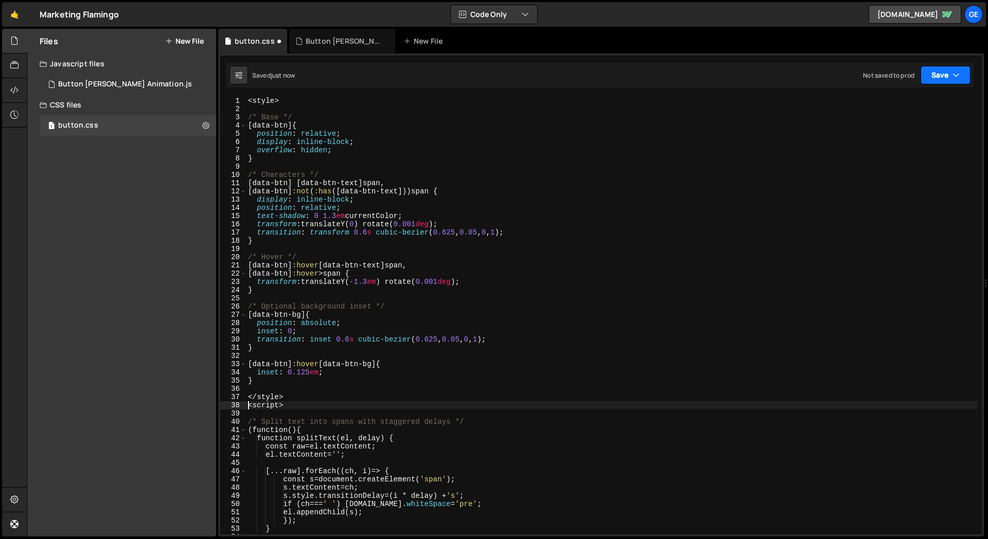
click at [950, 78] on button "Save" at bounding box center [945, 75] width 50 height 19
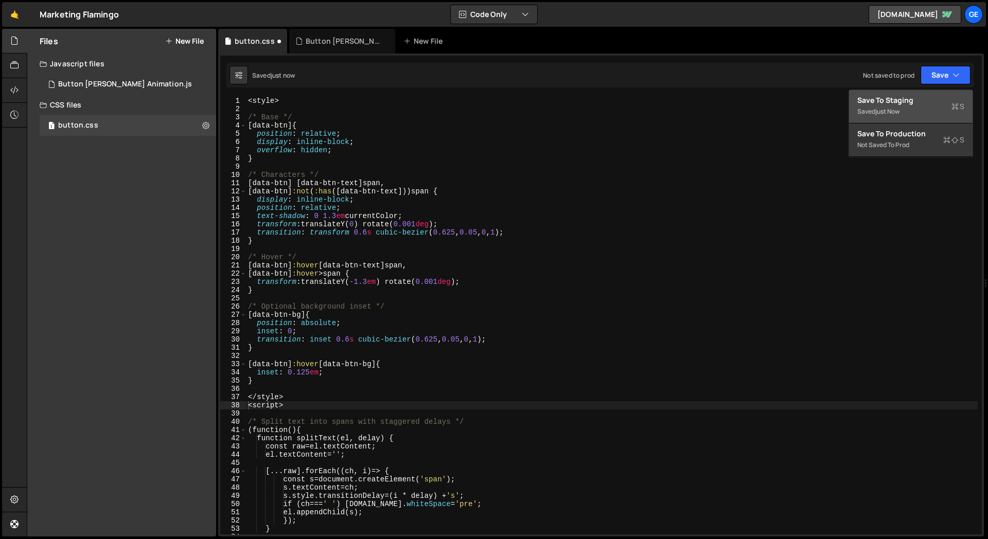
click at [928, 98] on div "Save to Staging S" at bounding box center [910, 100] width 107 height 10
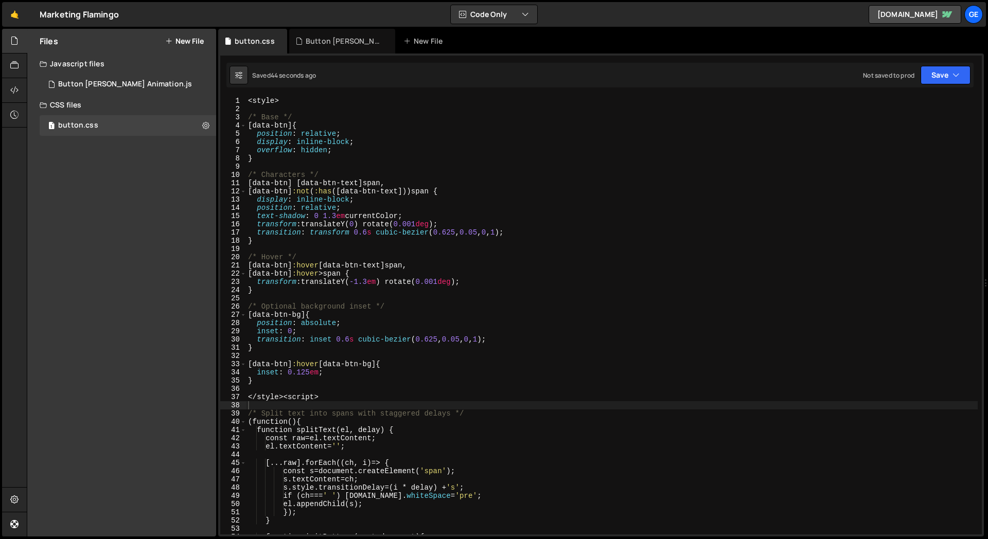
click at [348, 183] on div "< style > /* Base */ [ data-btn ] { position : relative ; display : inline-bloc…" at bounding box center [611, 324] width 731 height 454
type textarea "</script>"
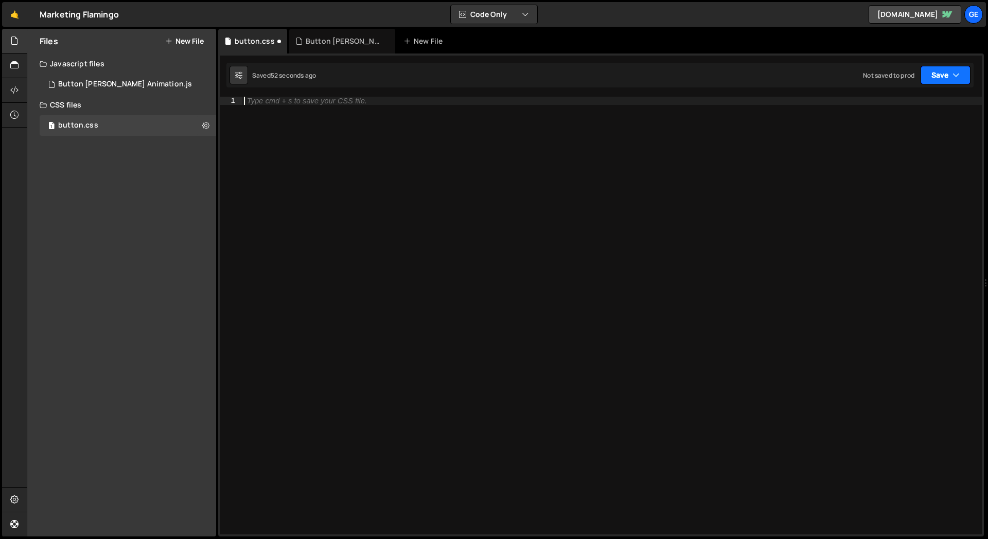
click at [957, 82] on button "Save" at bounding box center [945, 75] width 50 height 19
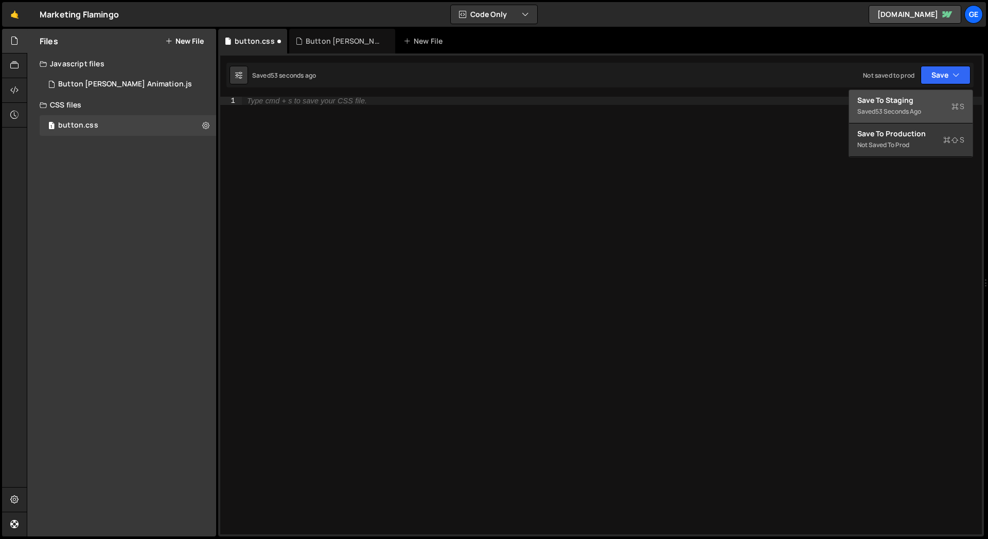
click at [907, 106] on div "Saved 53 seconds ago" at bounding box center [910, 111] width 107 height 12
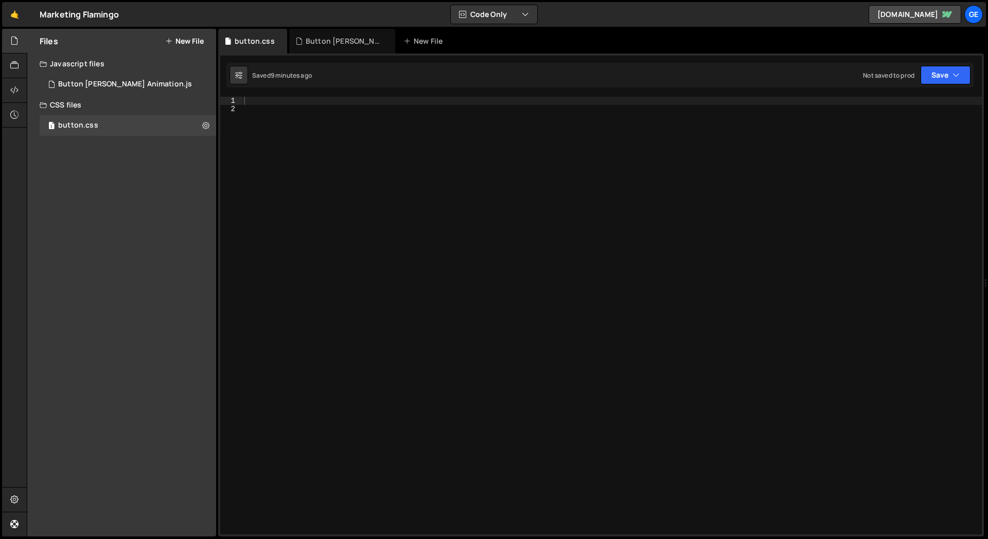
click at [391, 170] on div at bounding box center [612, 324] width 740 height 454
click at [273, 103] on div at bounding box center [612, 324] width 740 height 454
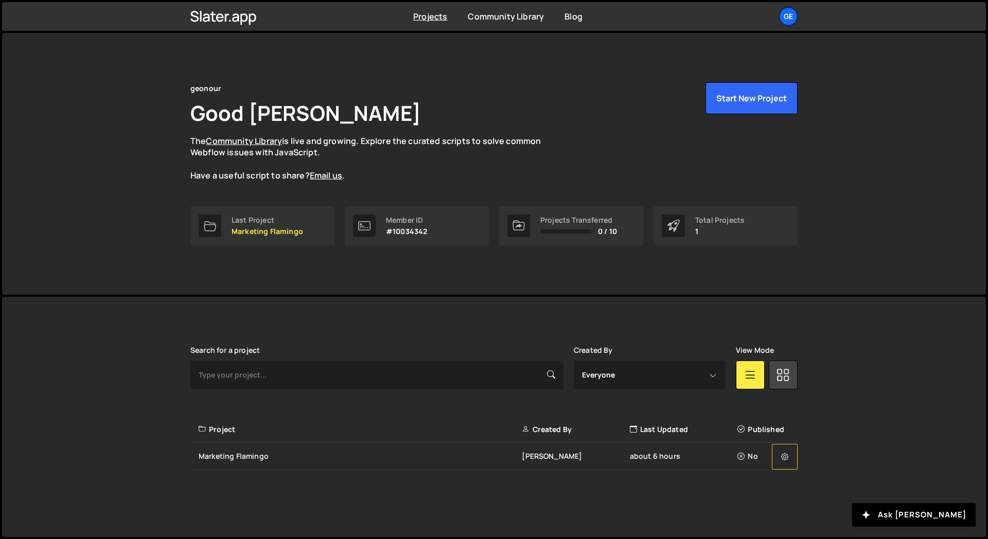
click at [782, 458] on icon at bounding box center [784, 457] width 7 height 10
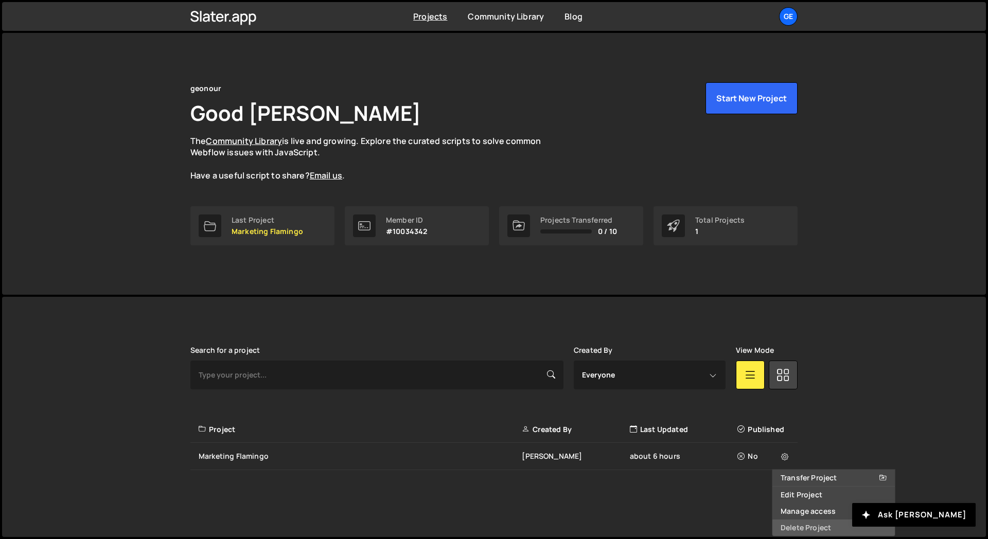
click at [816, 527] on link "Delete Project" at bounding box center [833, 528] width 122 height 16
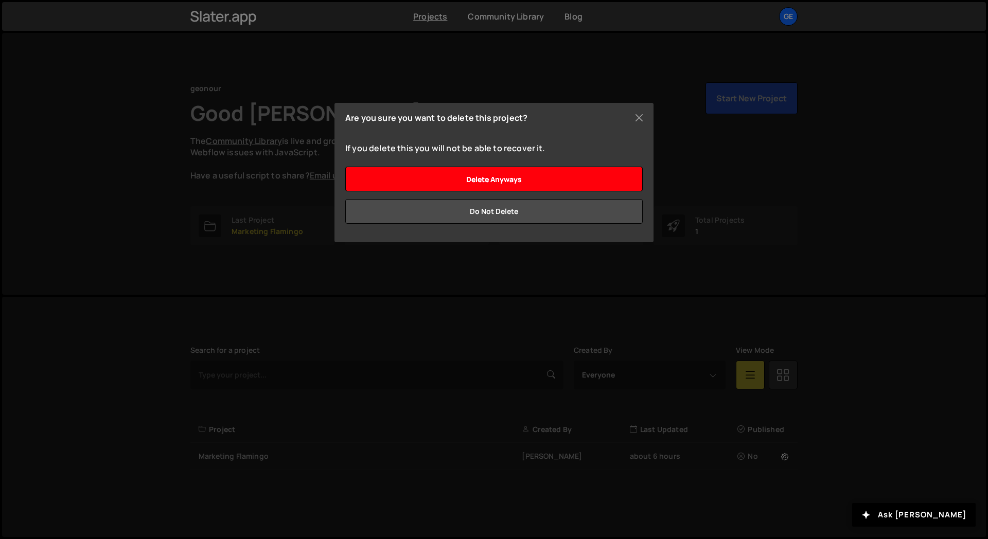
click at [449, 183] on input "Delete anyways" at bounding box center [493, 179] width 297 height 25
